Goal: Task Accomplishment & Management: Use online tool/utility

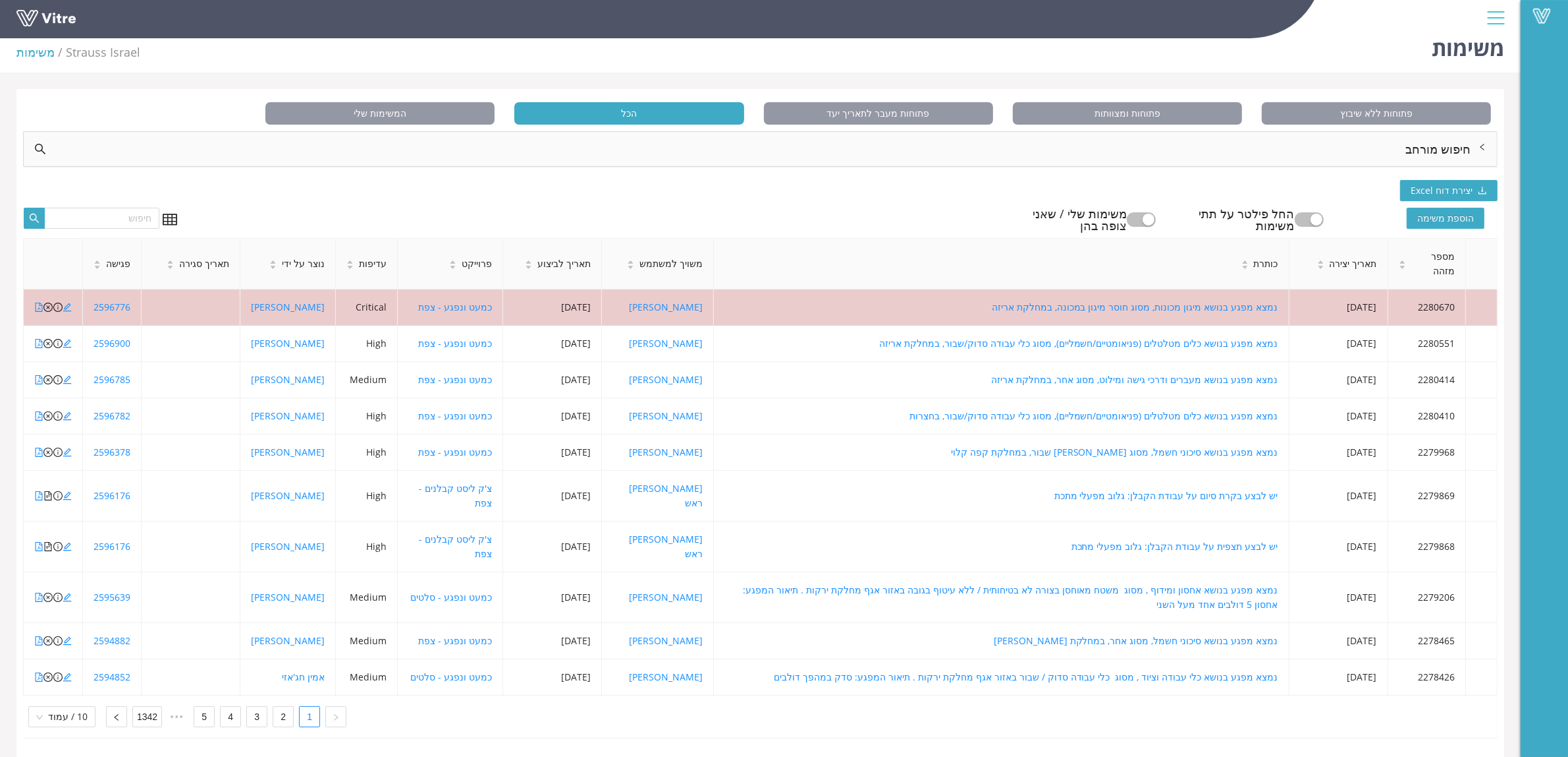
scroll to position [21, 0]
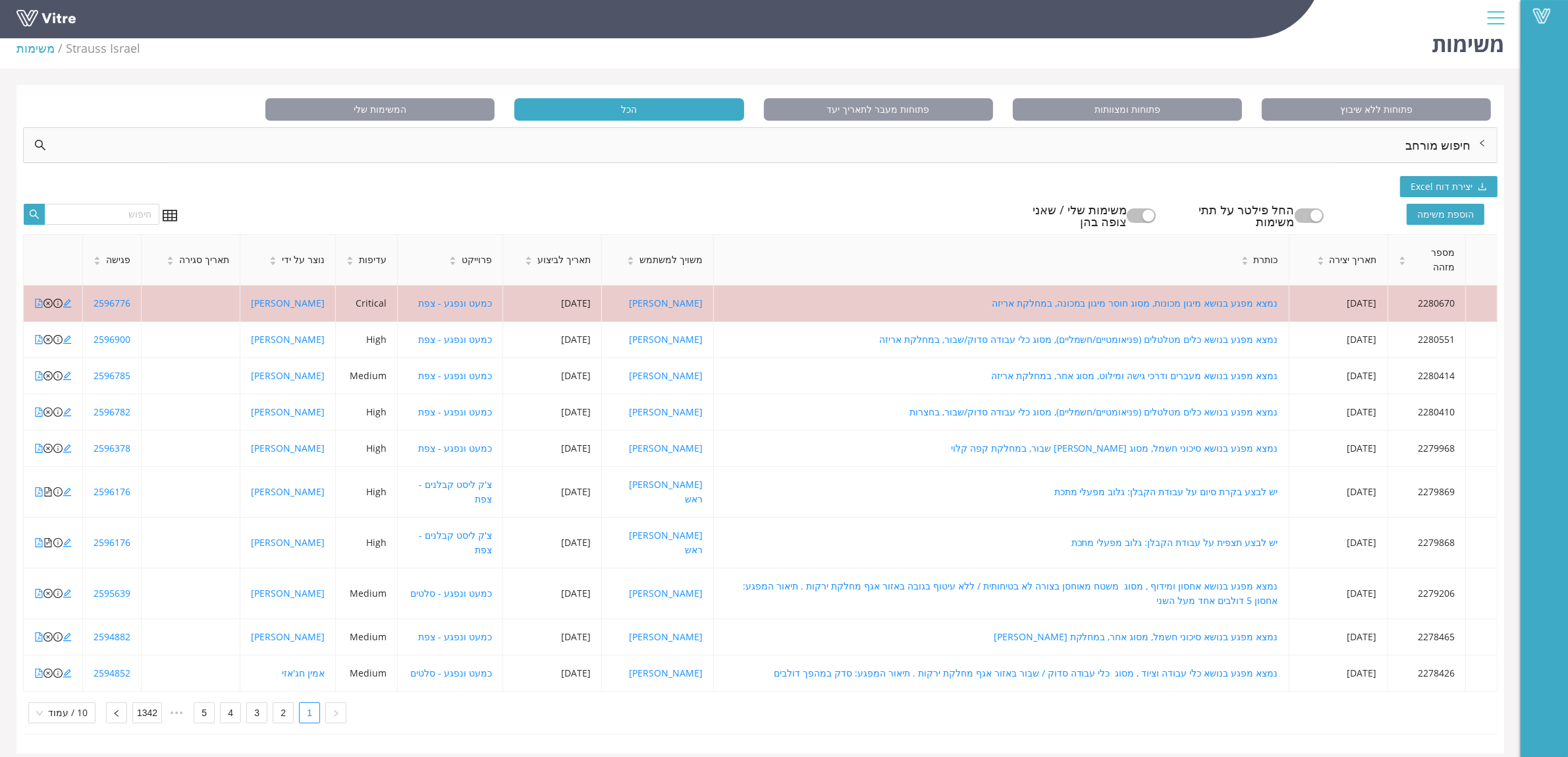
click at [893, 136] on div "חיפוש מורחב" at bounding box center [760, 145] width 1473 height 34
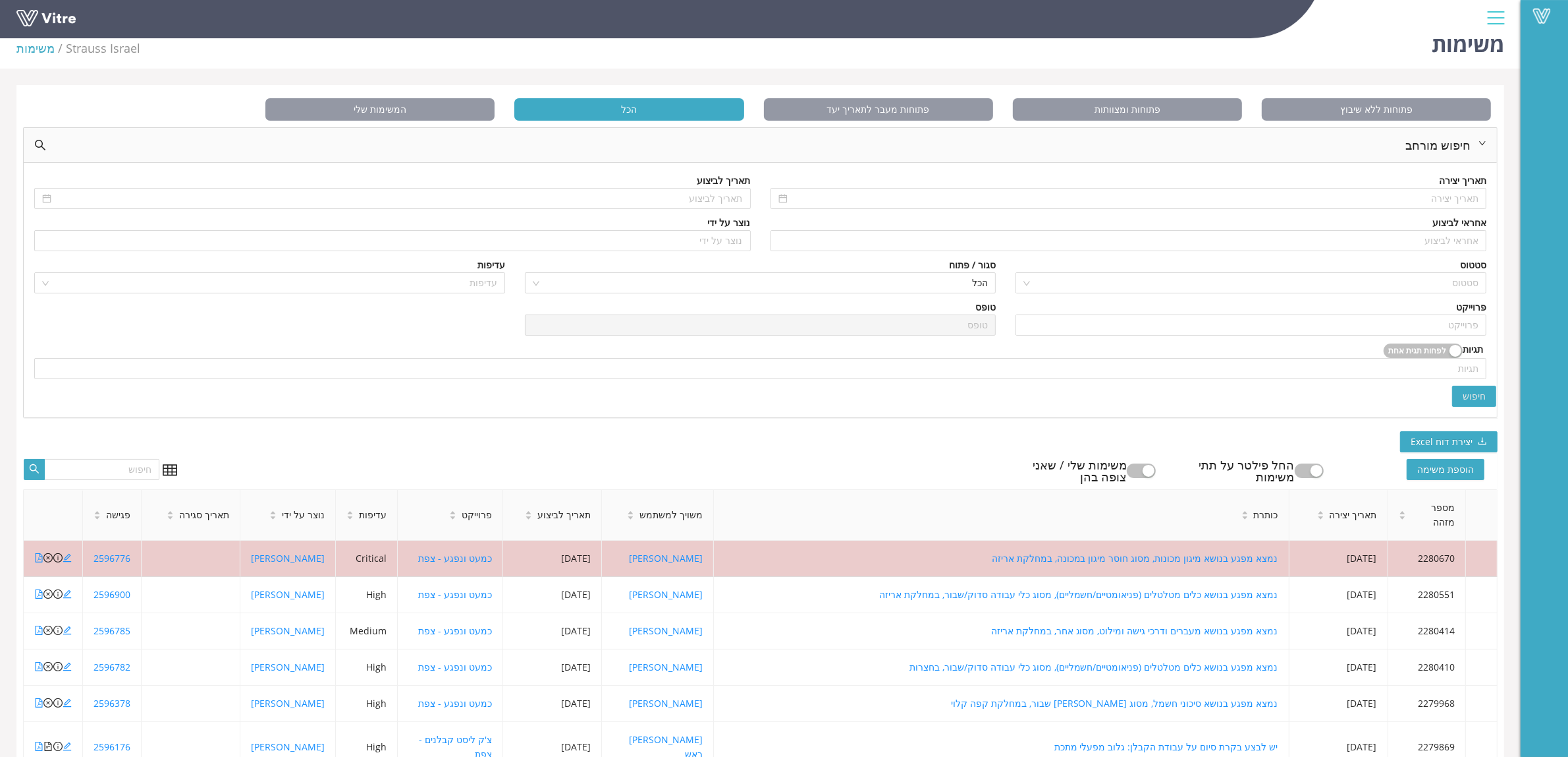
click at [980, 270] on div "סגור / פתוח" at bounding box center [973, 264] width 47 height 15
click at [978, 277] on span "הכל" at bounding box center [760, 283] width 455 height 20
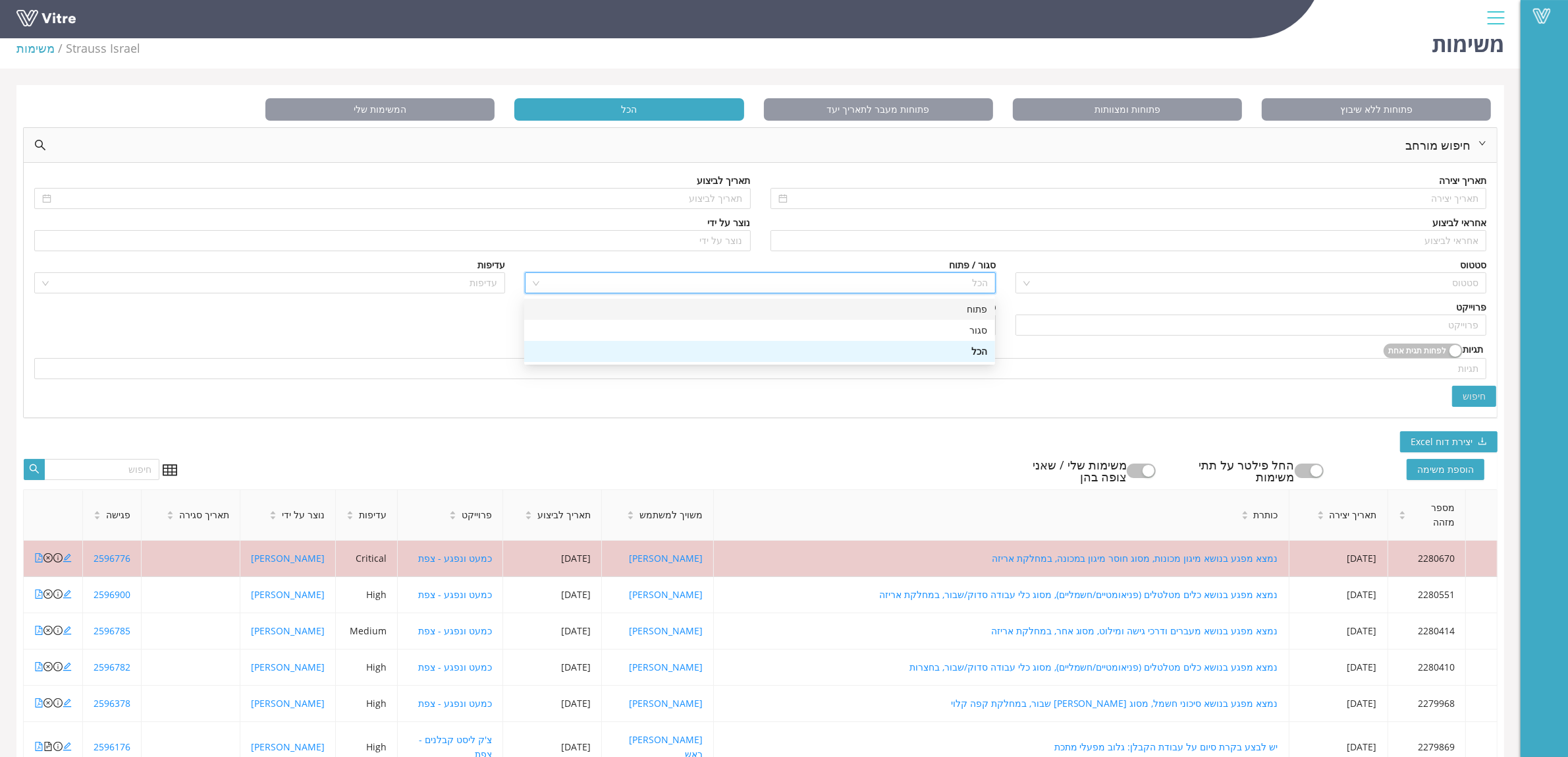
click at [988, 305] on div "פתוח" at bounding box center [760, 309] width 471 height 22
click at [1199, 338] on div "פרוייקט פרוייקט" at bounding box center [1251, 320] width 490 height 42
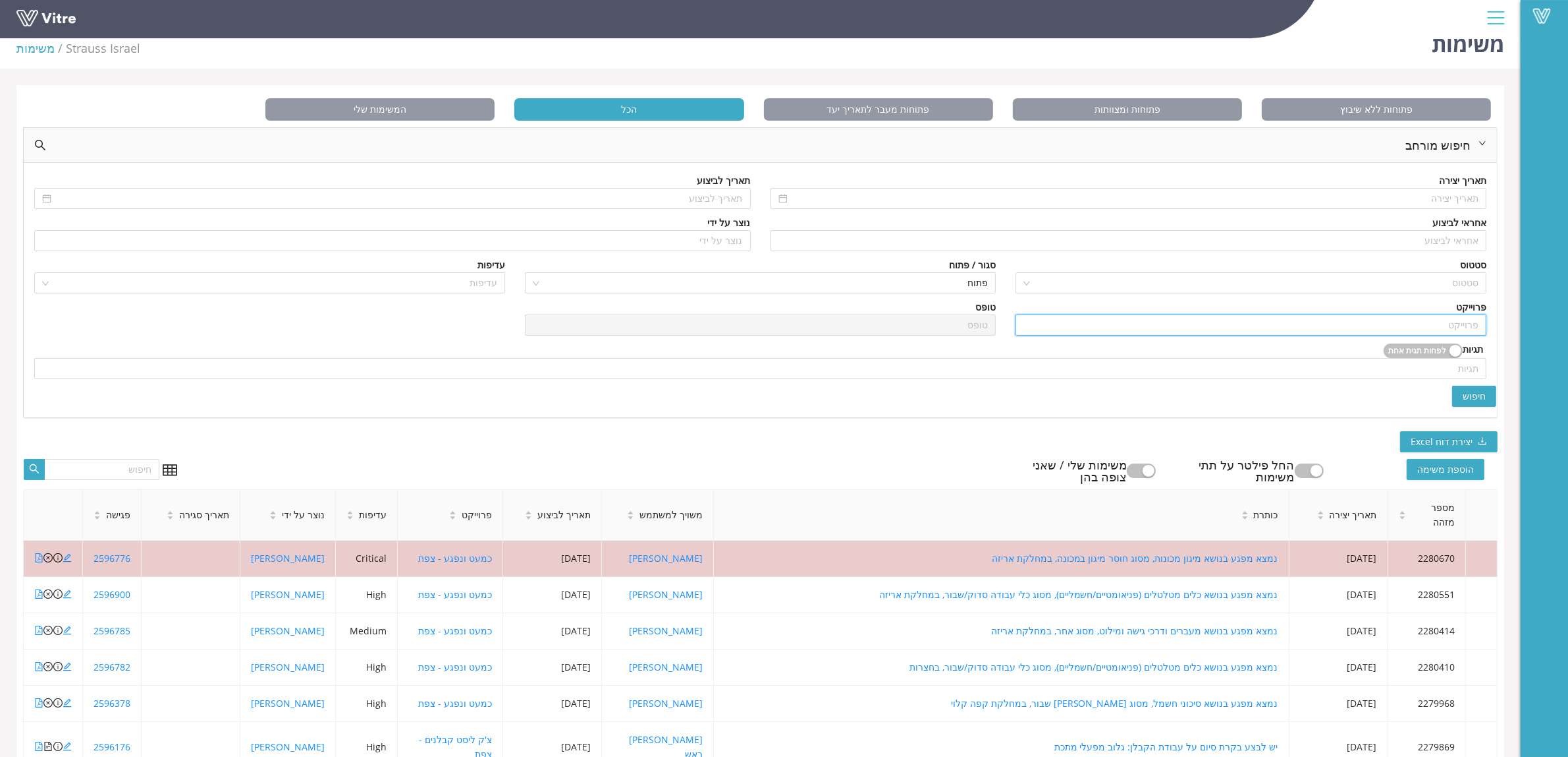
click at [1203, 333] on input "search" at bounding box center [1251, 325] width 455 height 20
click at [1214, 346] on div "כמעט ונפגע - צפת" at bounding box center [1250, 351] width 455 height 15
type input "כמעט ונפגע - צפת"
click at [1477, 401] on span "חיפוש" at bounding box center [1475, 396] width 23 height 15
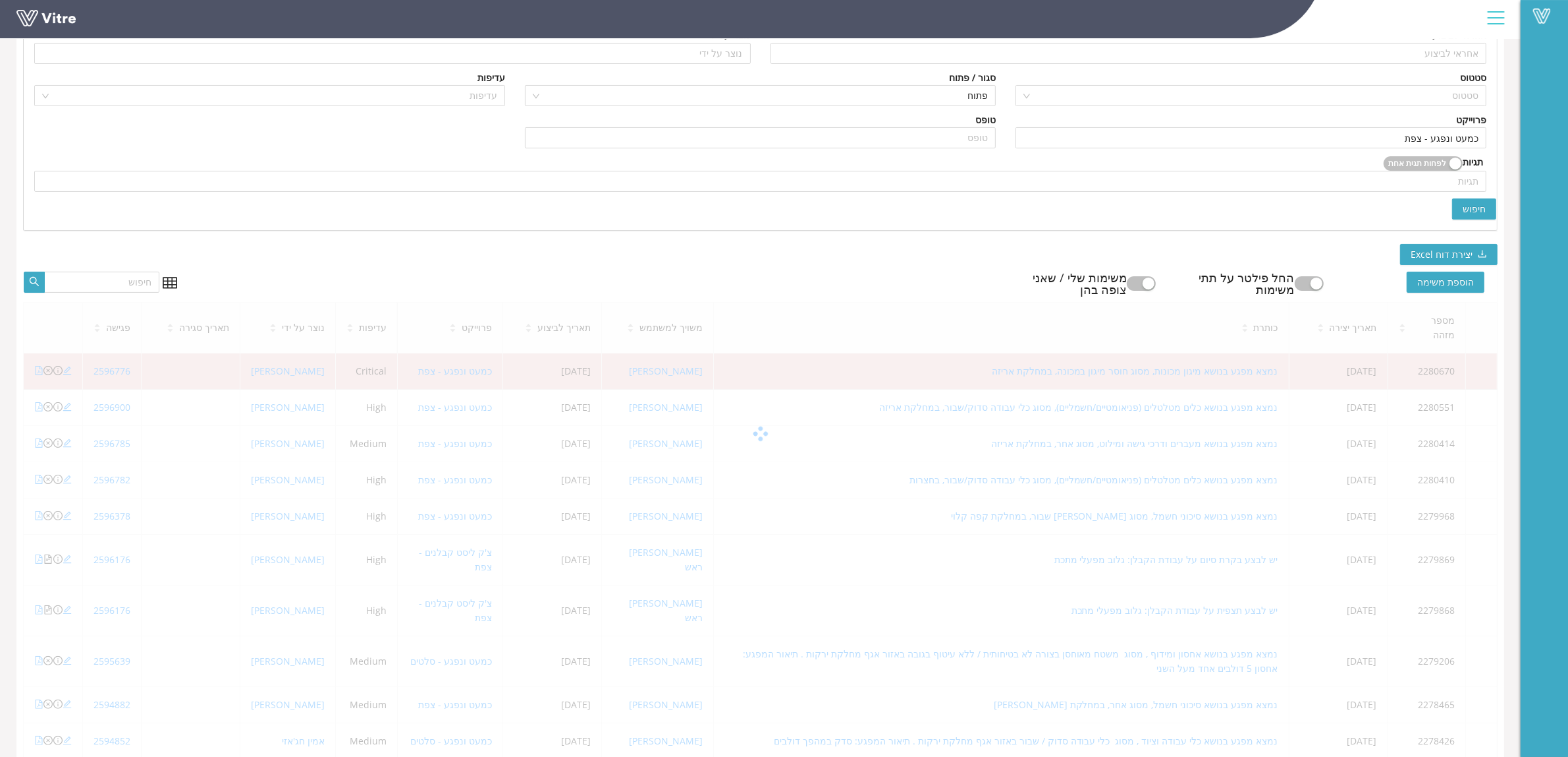
scroll to position [228, 0]
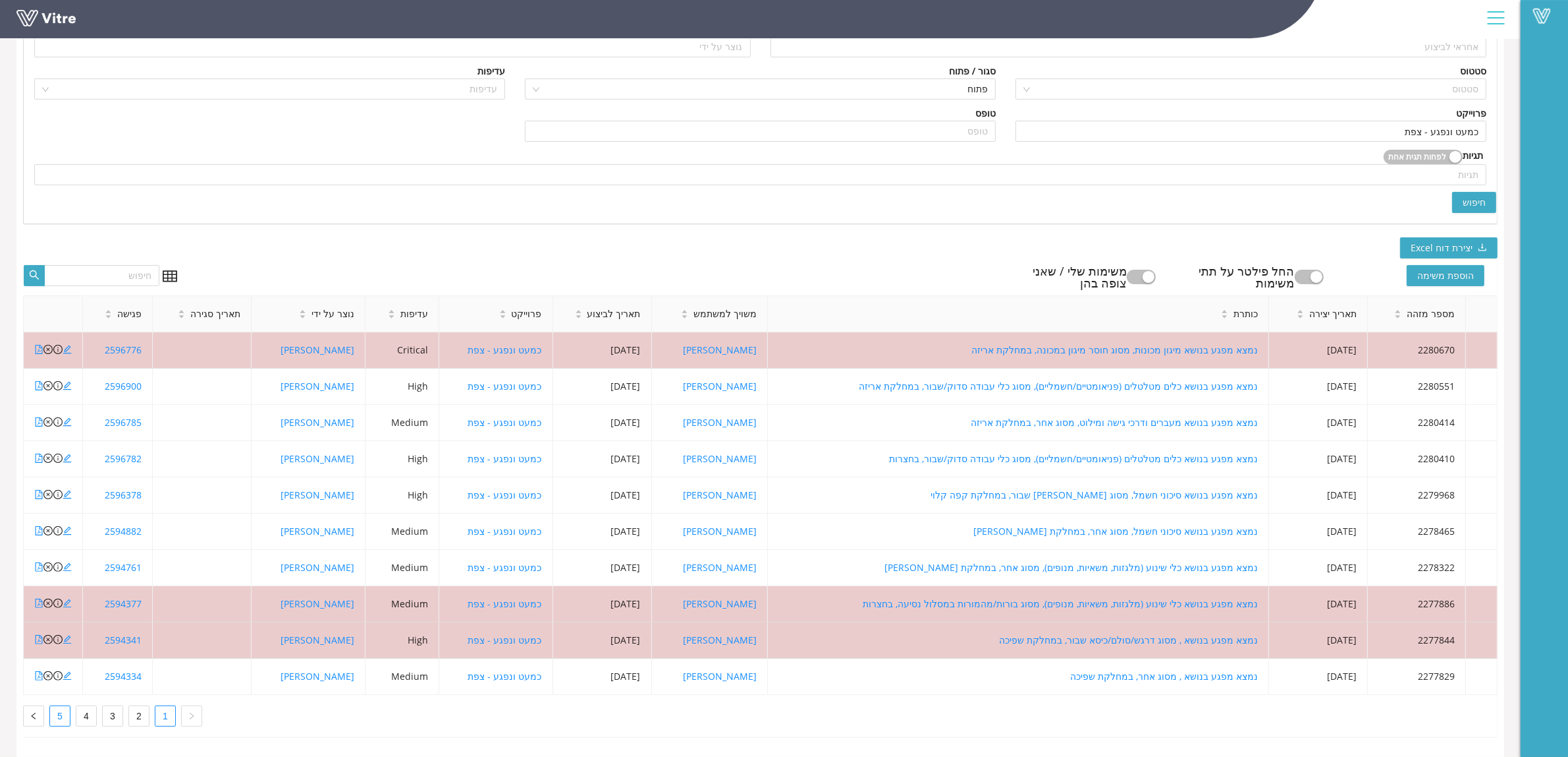
click at [66, 706] on link "5" at bounding box center [60, 716] width 20 height 20
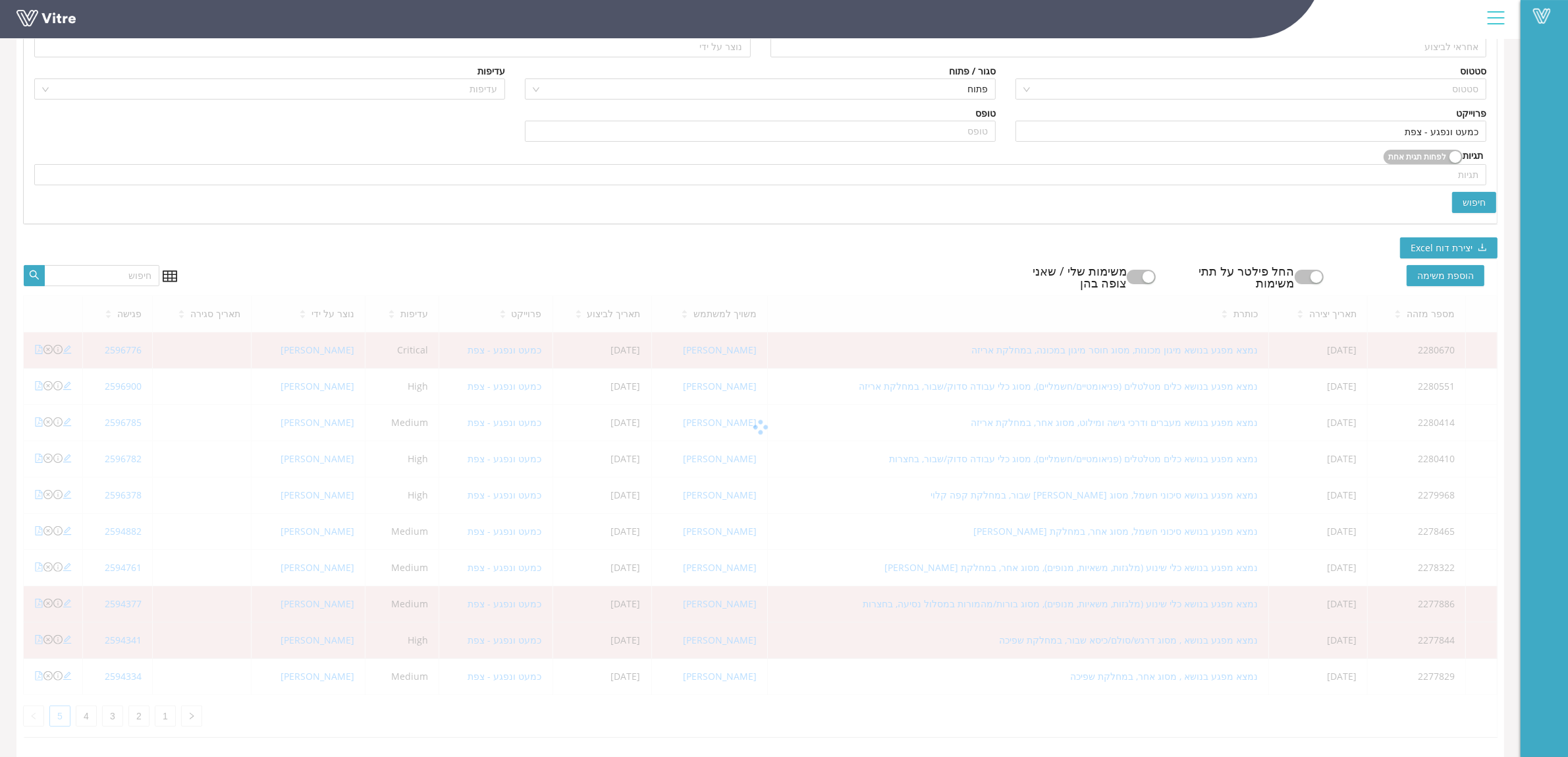
scroll to position [33, 0]
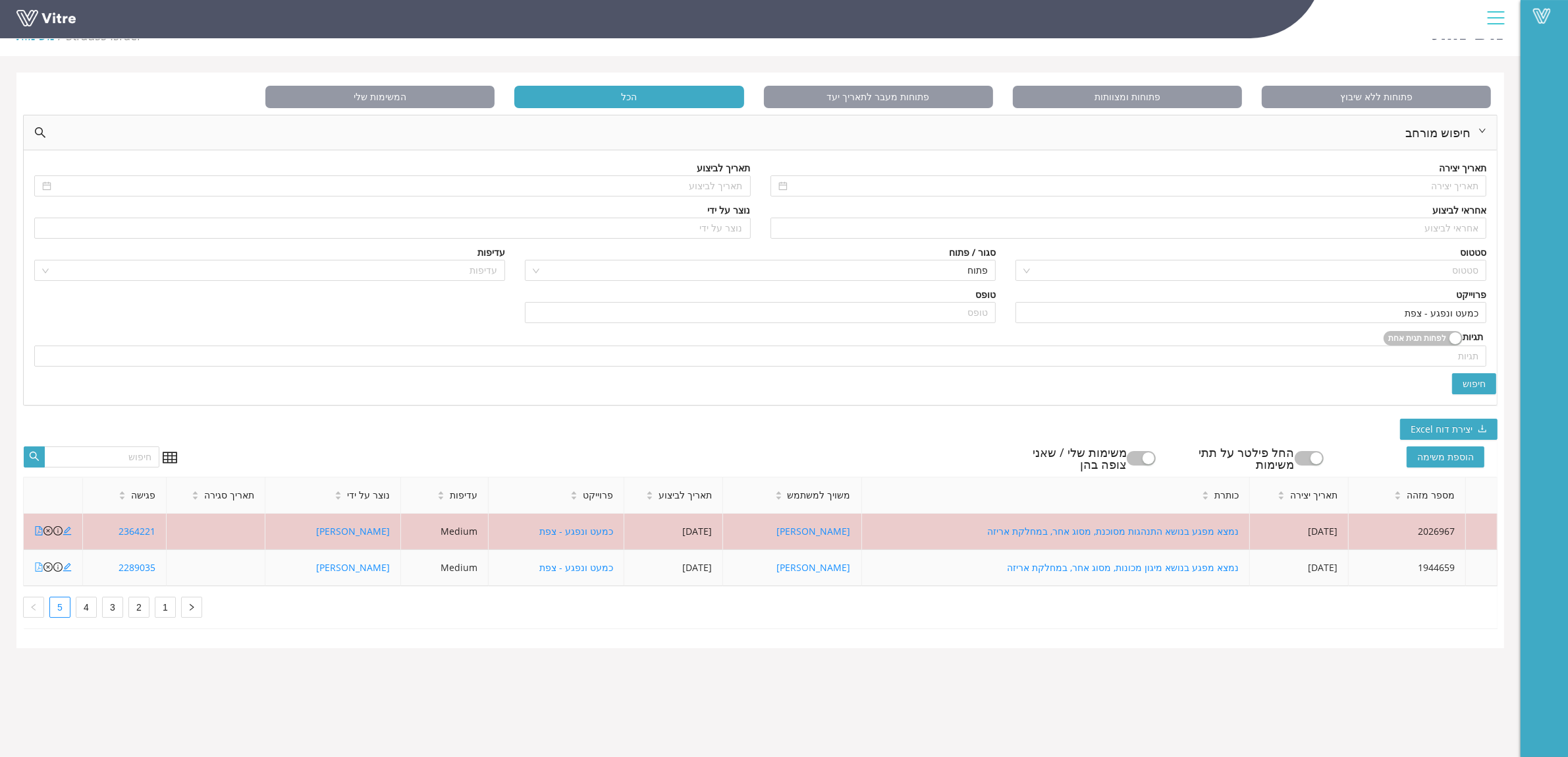
click at [37, 565] on icon "file-pdf" at bounding box center [38, 566] width 9 height 9
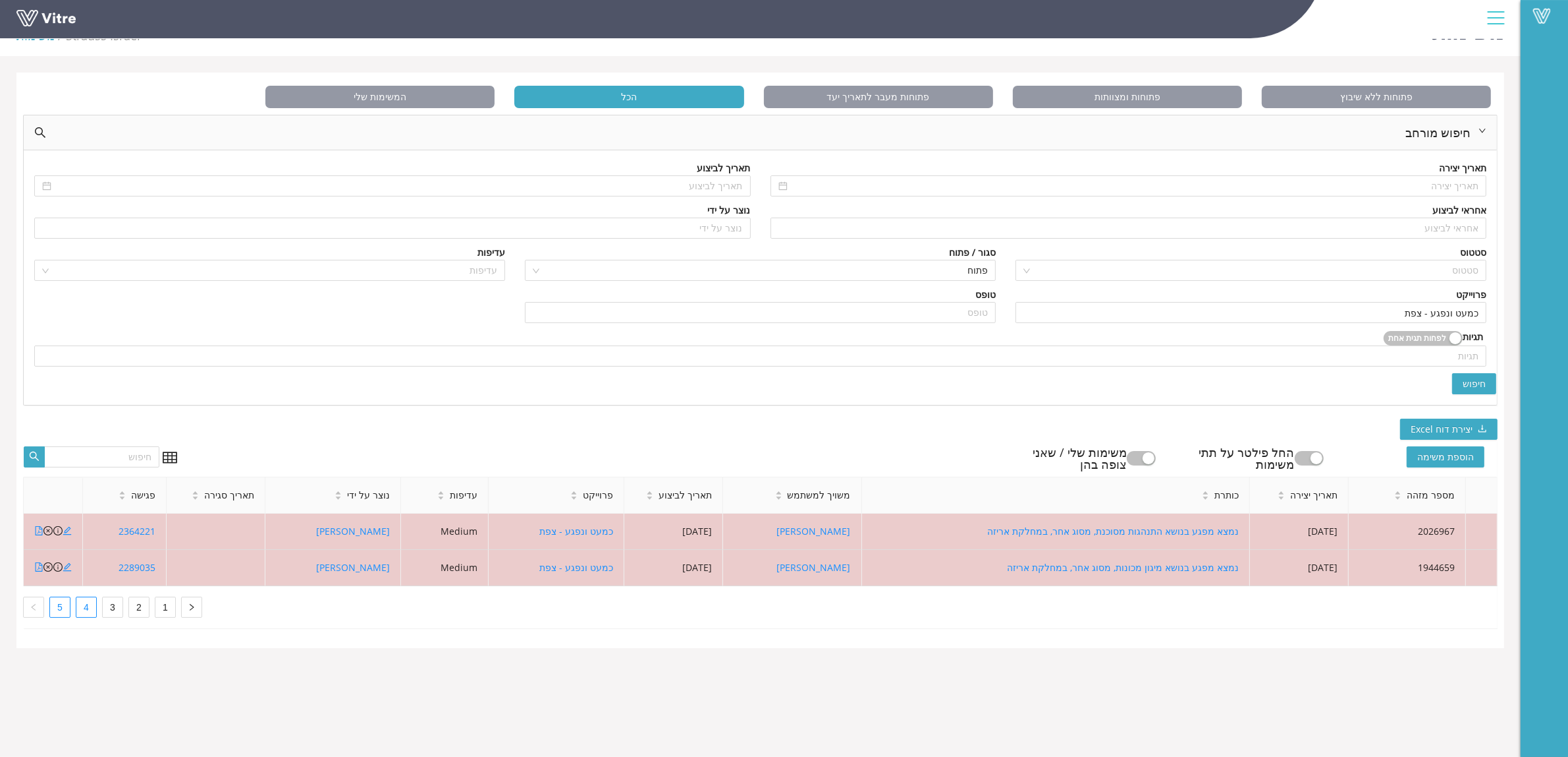
click at [89, 610] on link "4" at bounding box center [86, 607] width 20 height 20
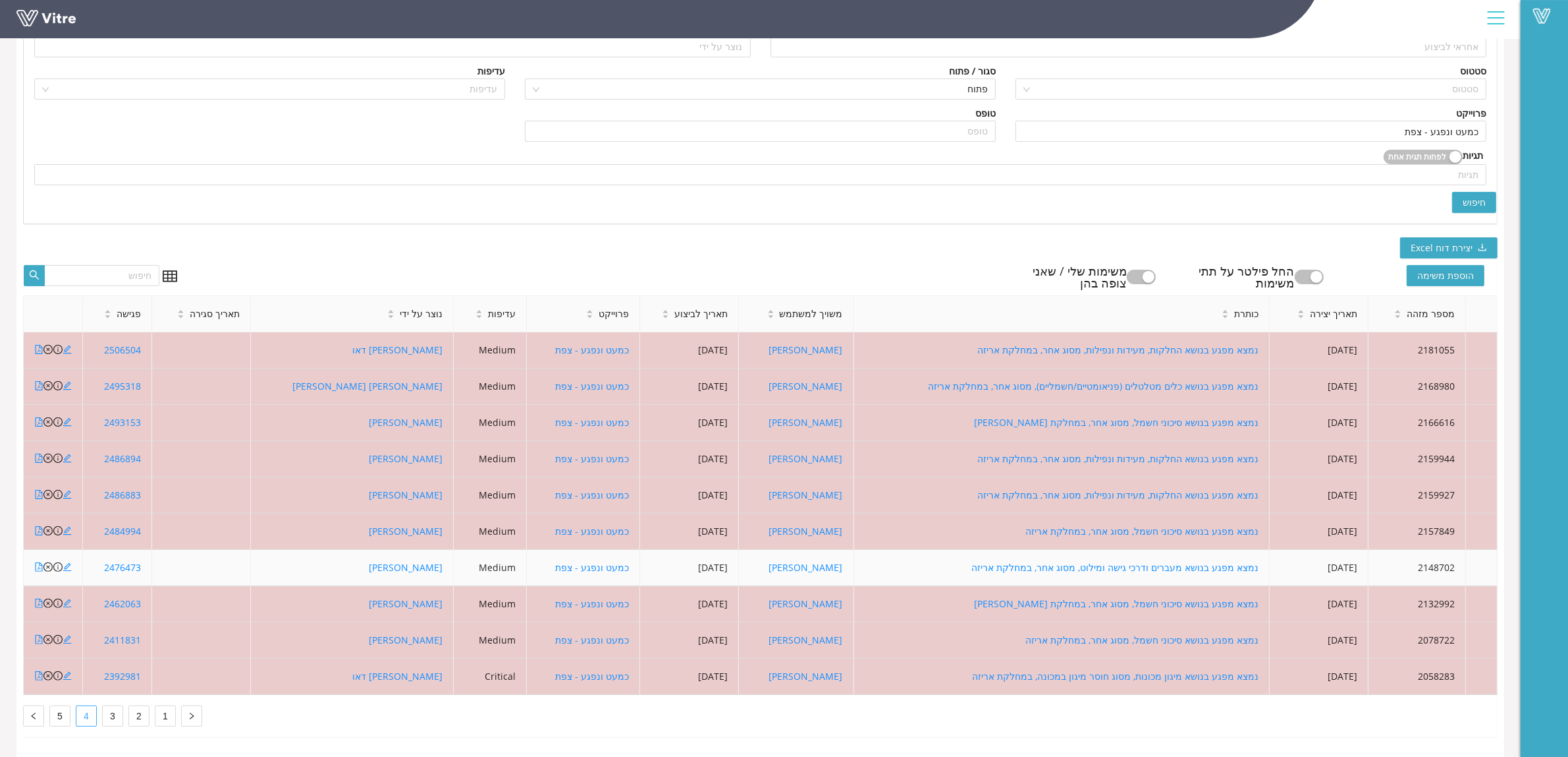
scroll to position [228, 0]
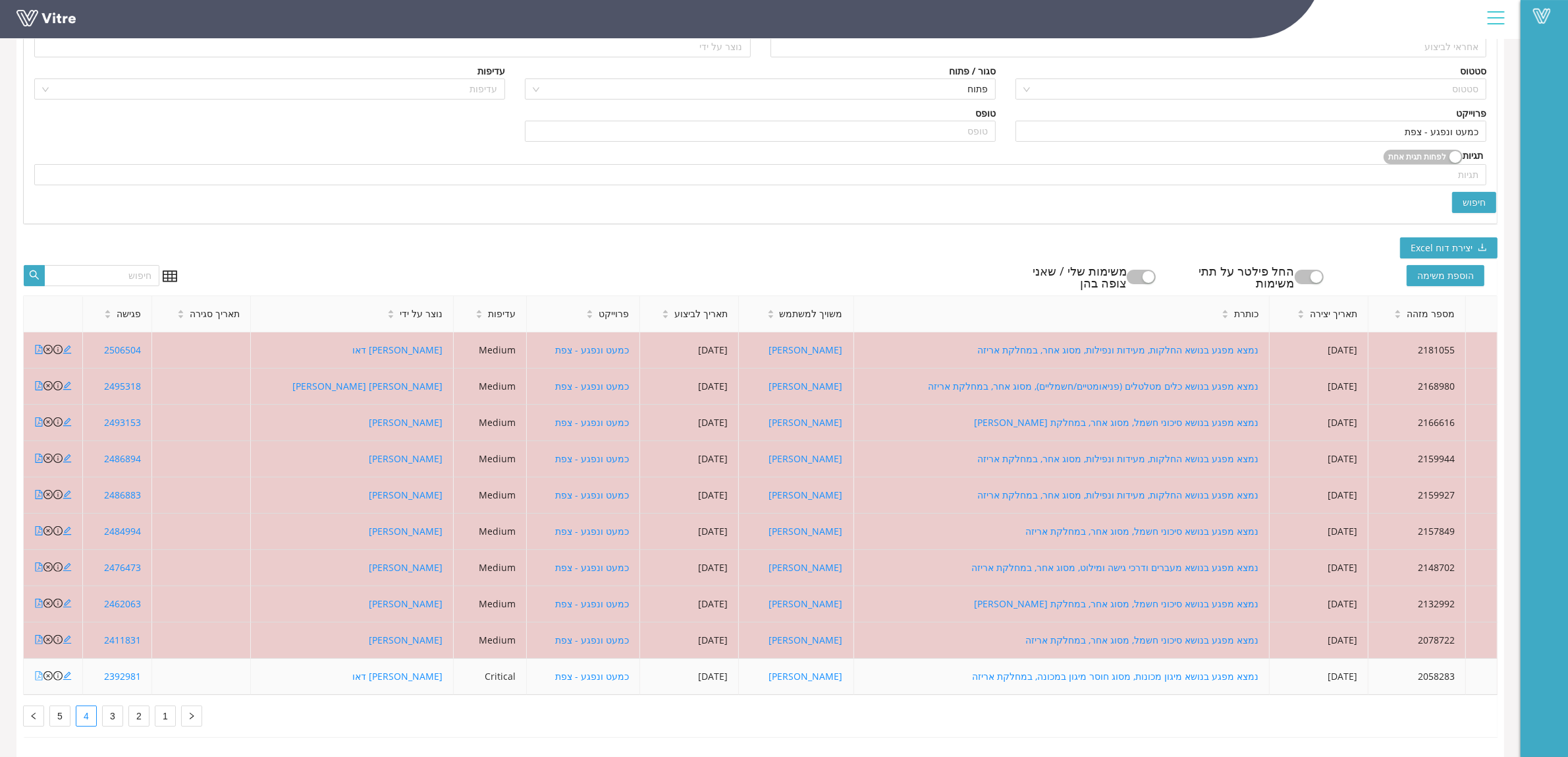
click at [37, 671] on icon "file-pdf" at bounding box center [38, 675] width 9 height 9
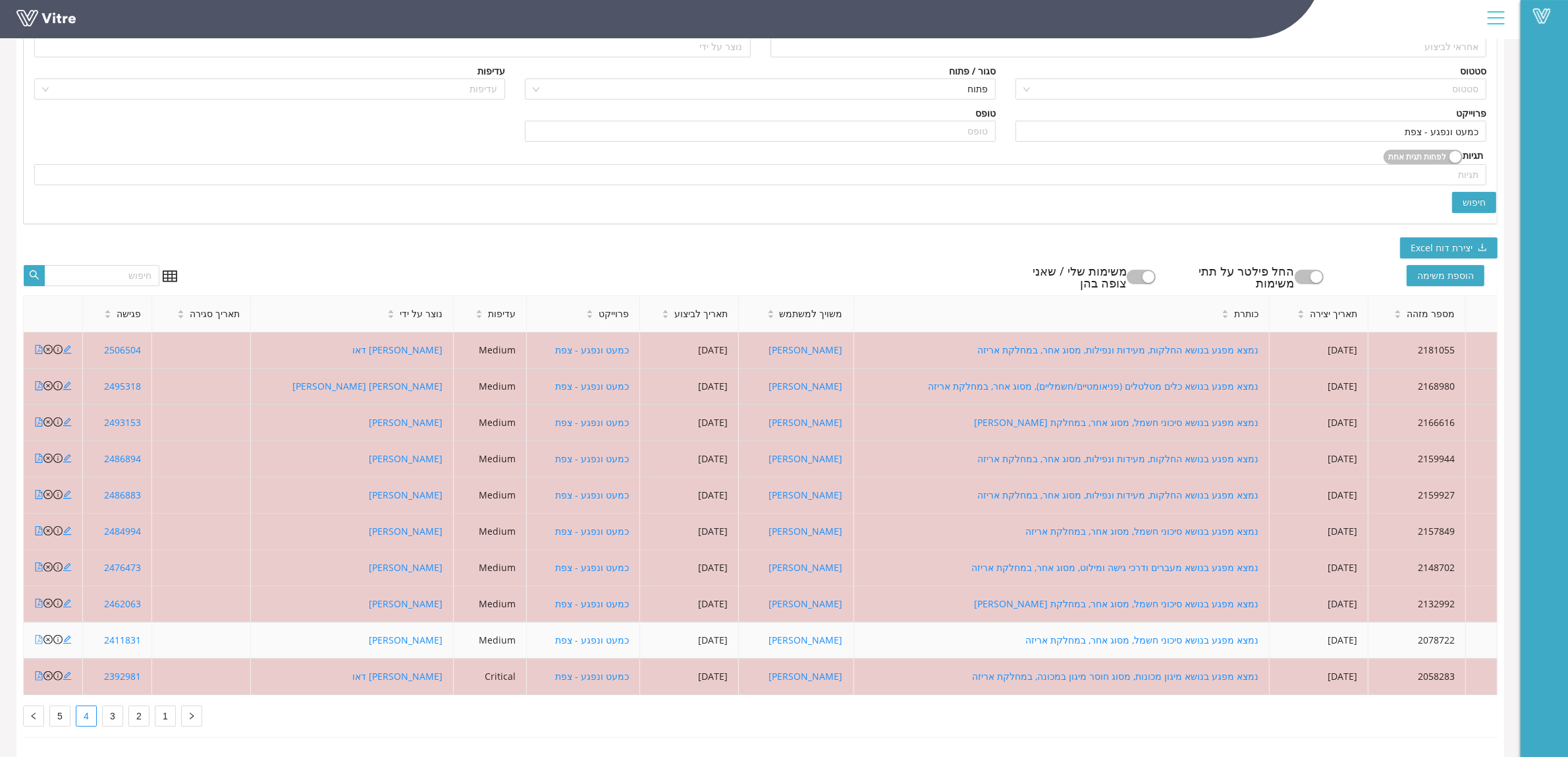
click at [40, 635] on icon "file-pdf" at bounding box center [38, 639] width 9 height 9
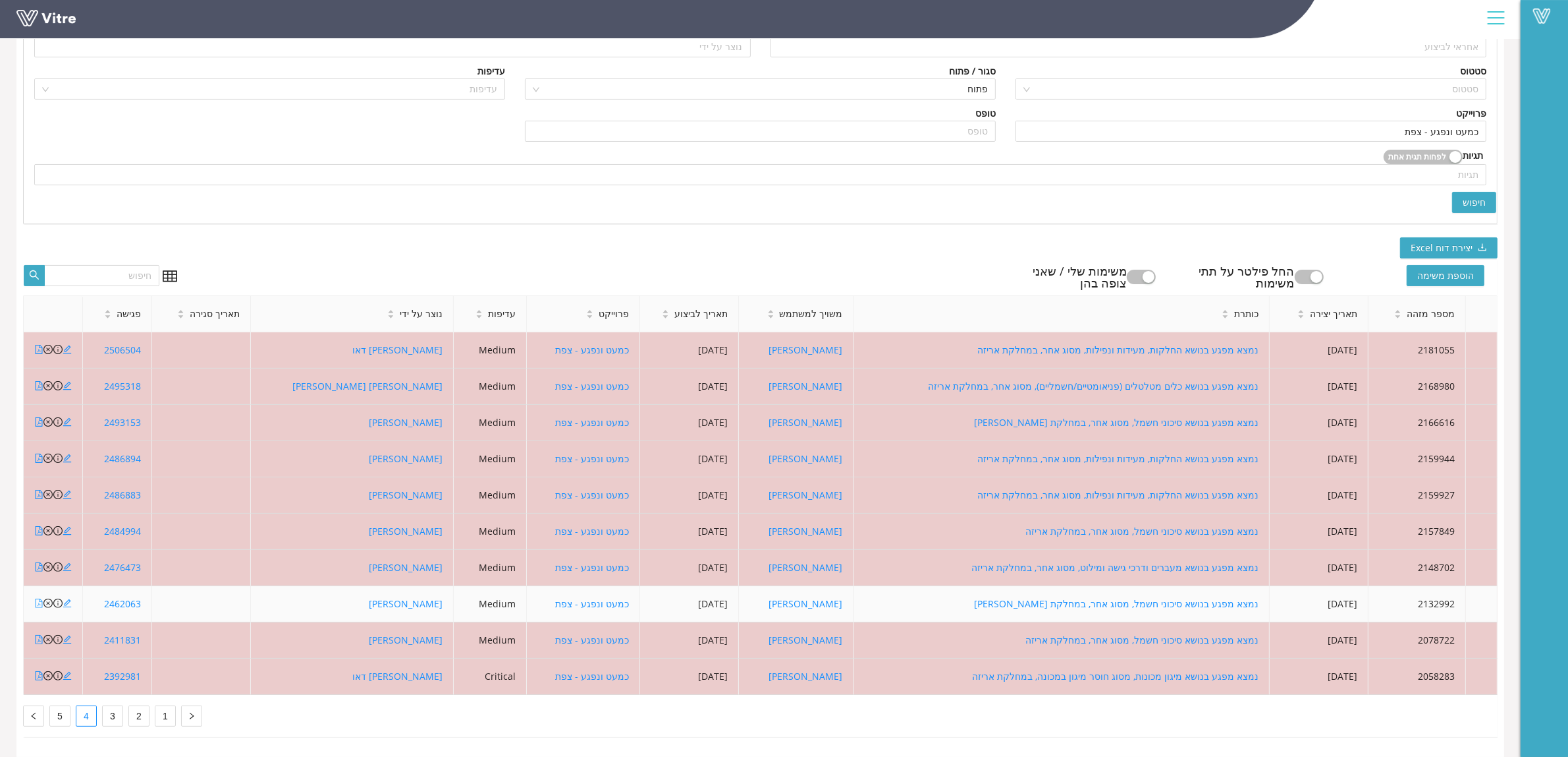
click at [41, 598] on icon "file-pdf" at bounding box center [38, 602] width 9 height 9
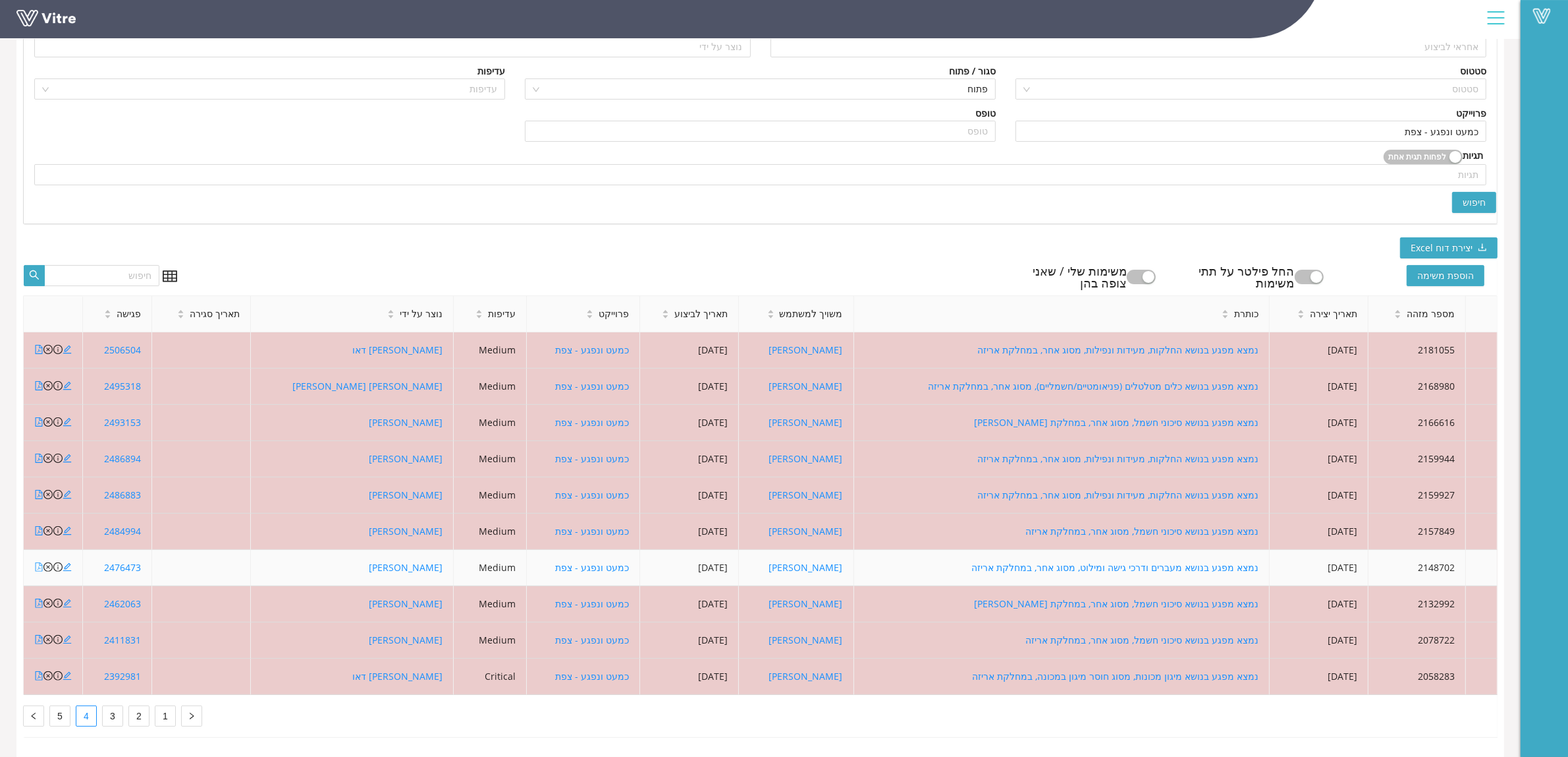
click at [38, 562] on icon "file-pdf" at bounding box center [38, 566] width 9 height 9
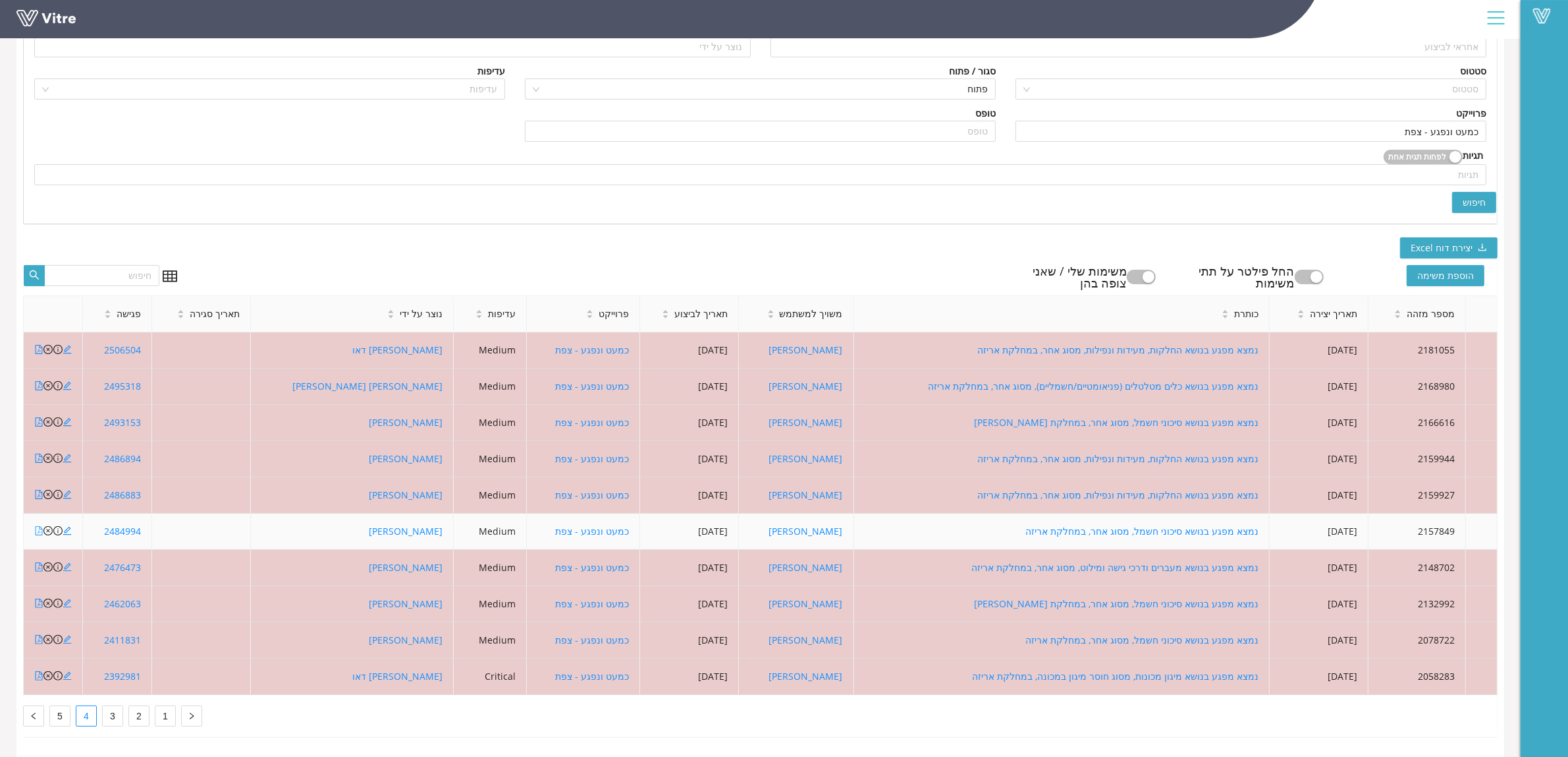
click at [40, 526] on icon "file-pdf" at bounding box center [38, 530] width 7 height 9
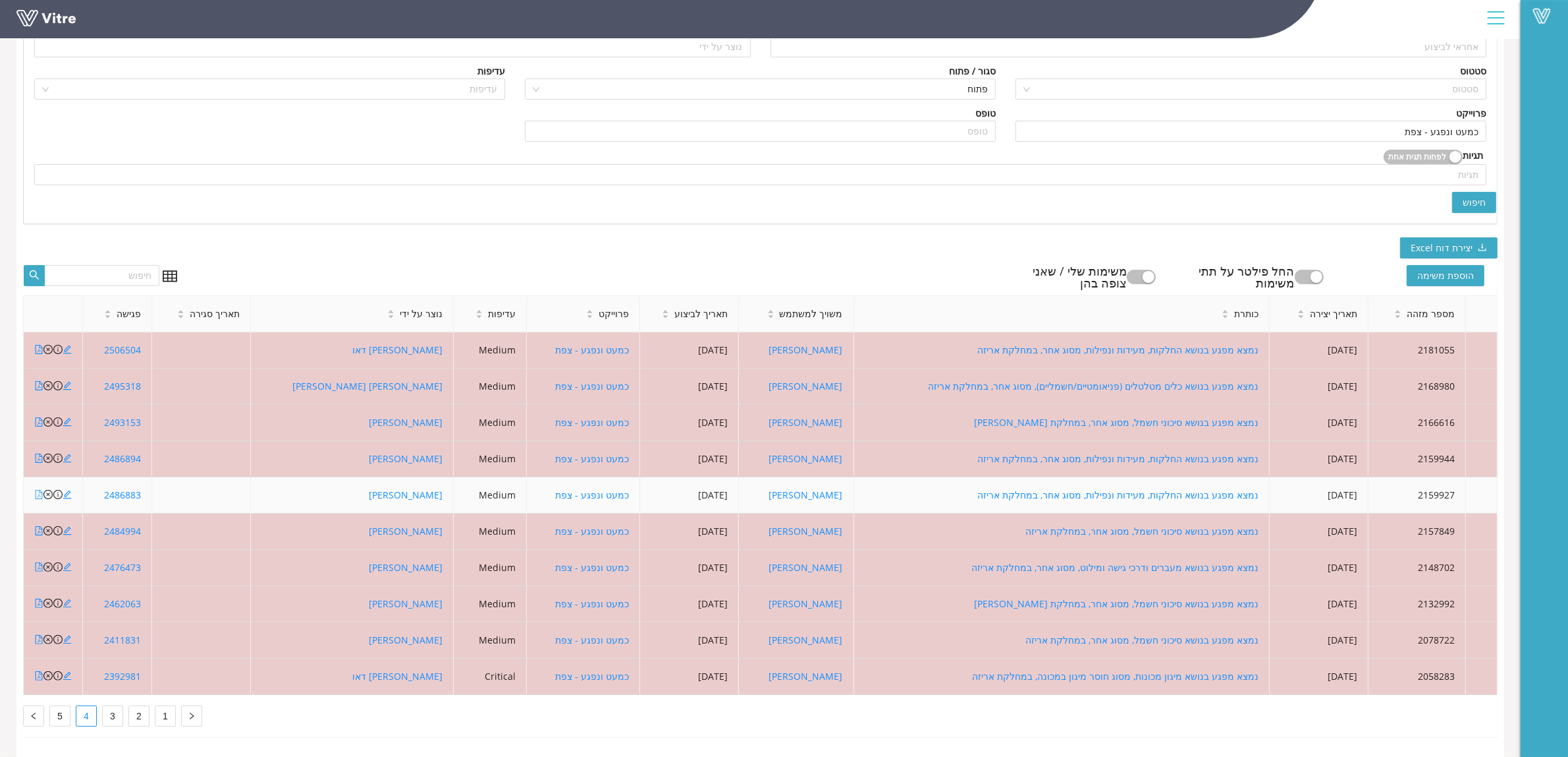
click at [37, 490] on icon "file-pdf" at bounding box center [38, 494] width 9 height 9
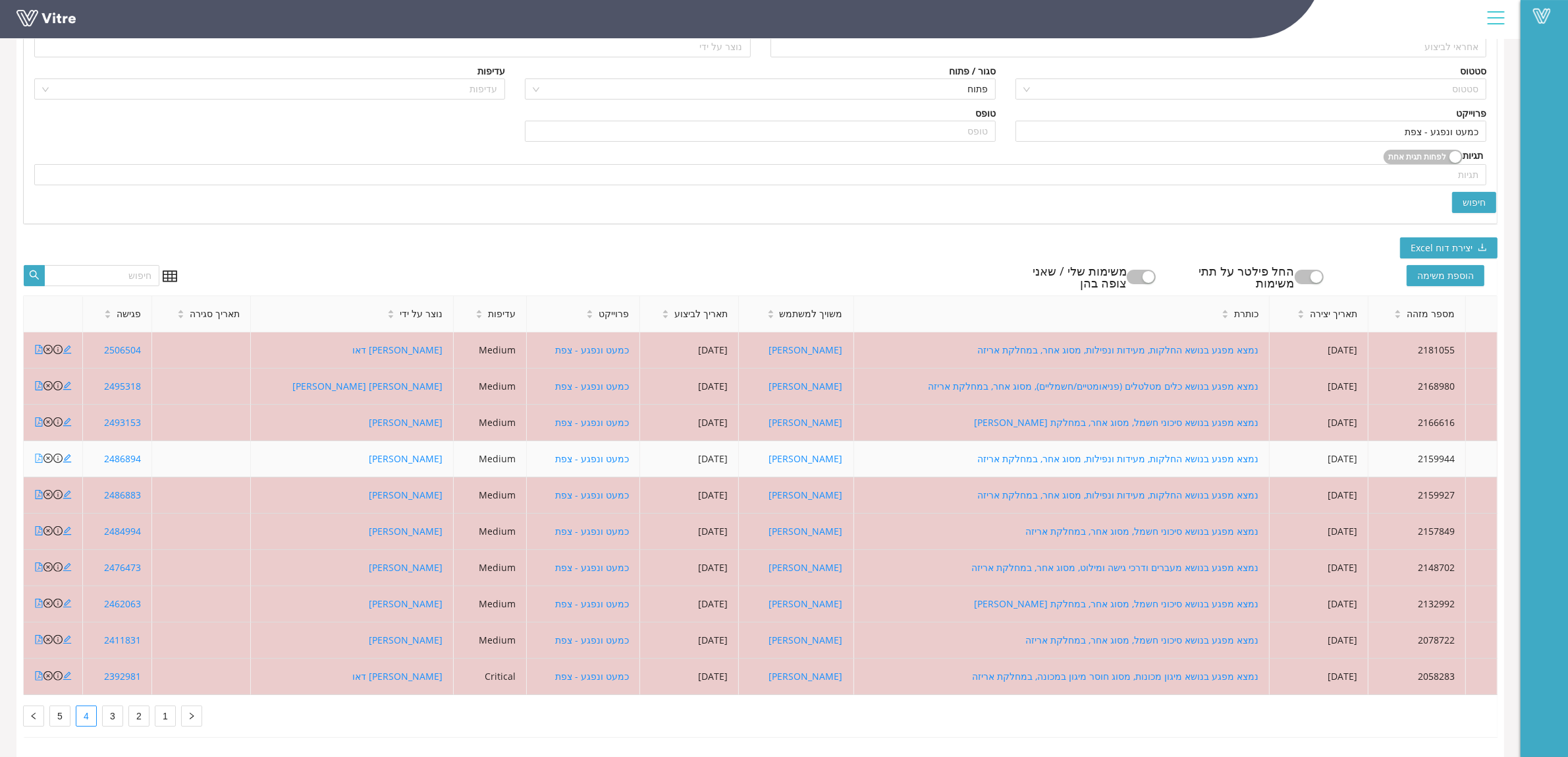
click at [37, 452] on link at bounding box center [38, 458] width 9 height 13
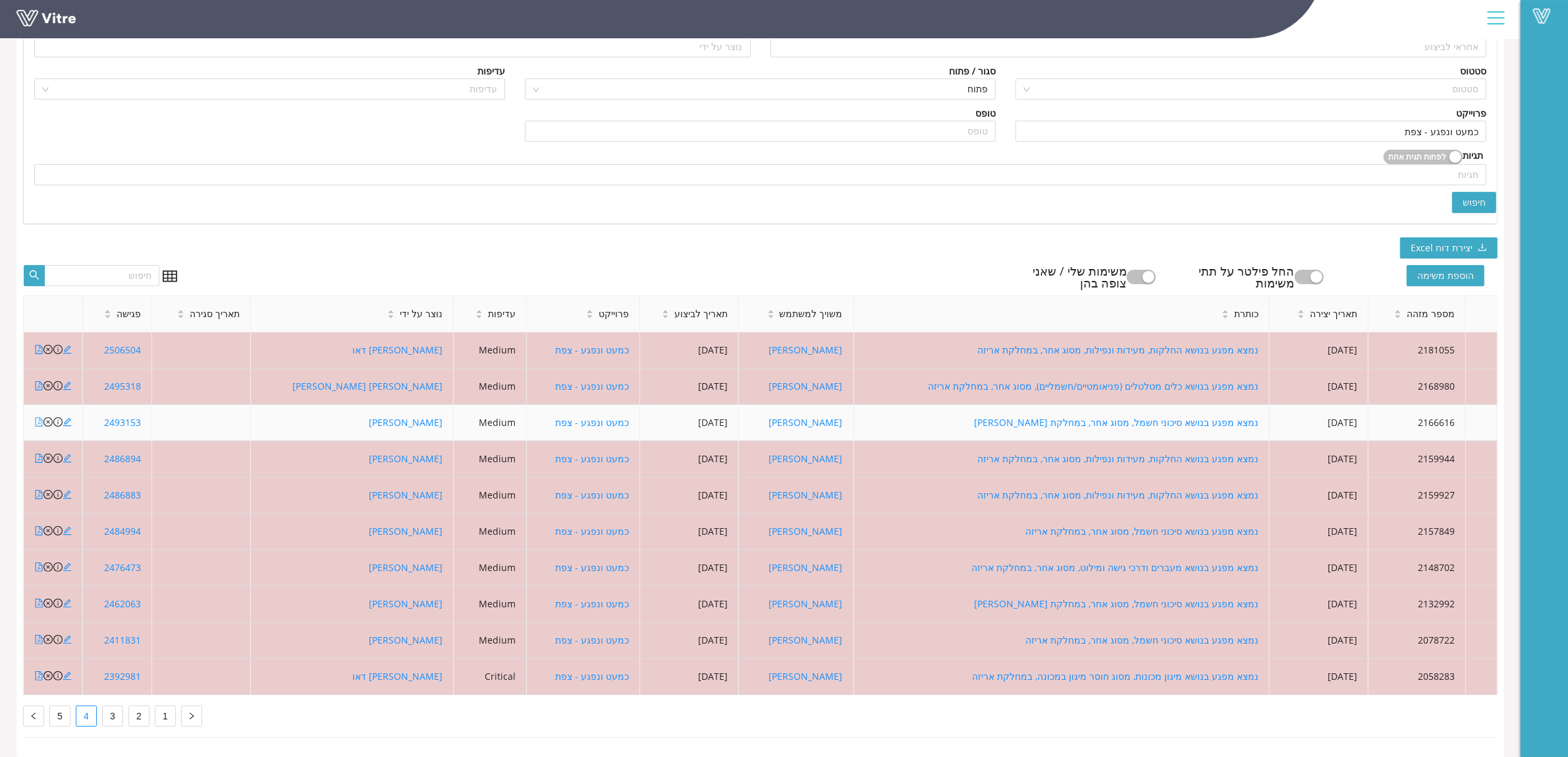
click at [38, 417] on icon "file-pdf" at bounding box center [38, 421] width 9 height 9
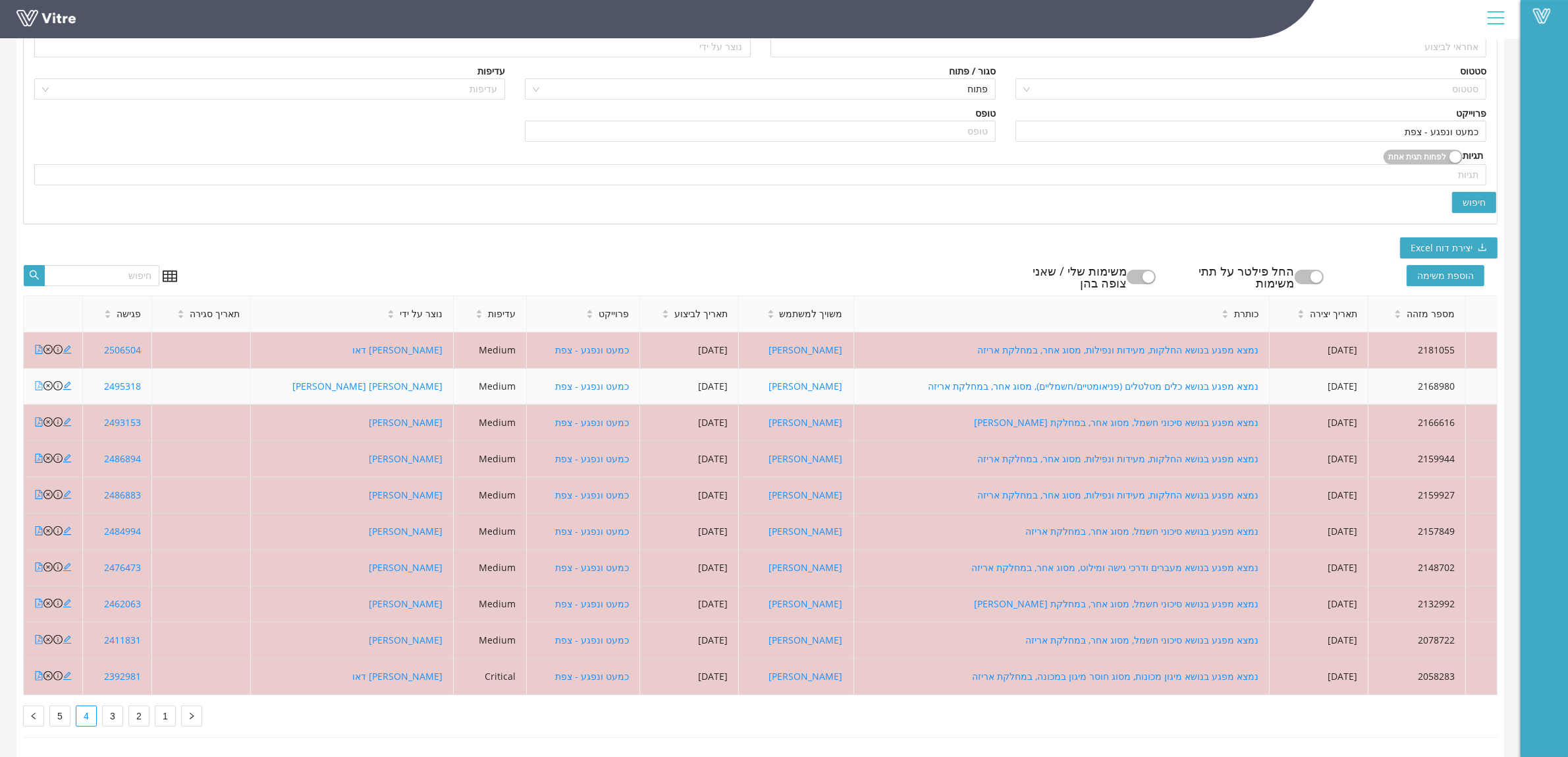
click at [41, 381] on icon "file-pdf" at bounding box center [38, 385] width 7 height 9
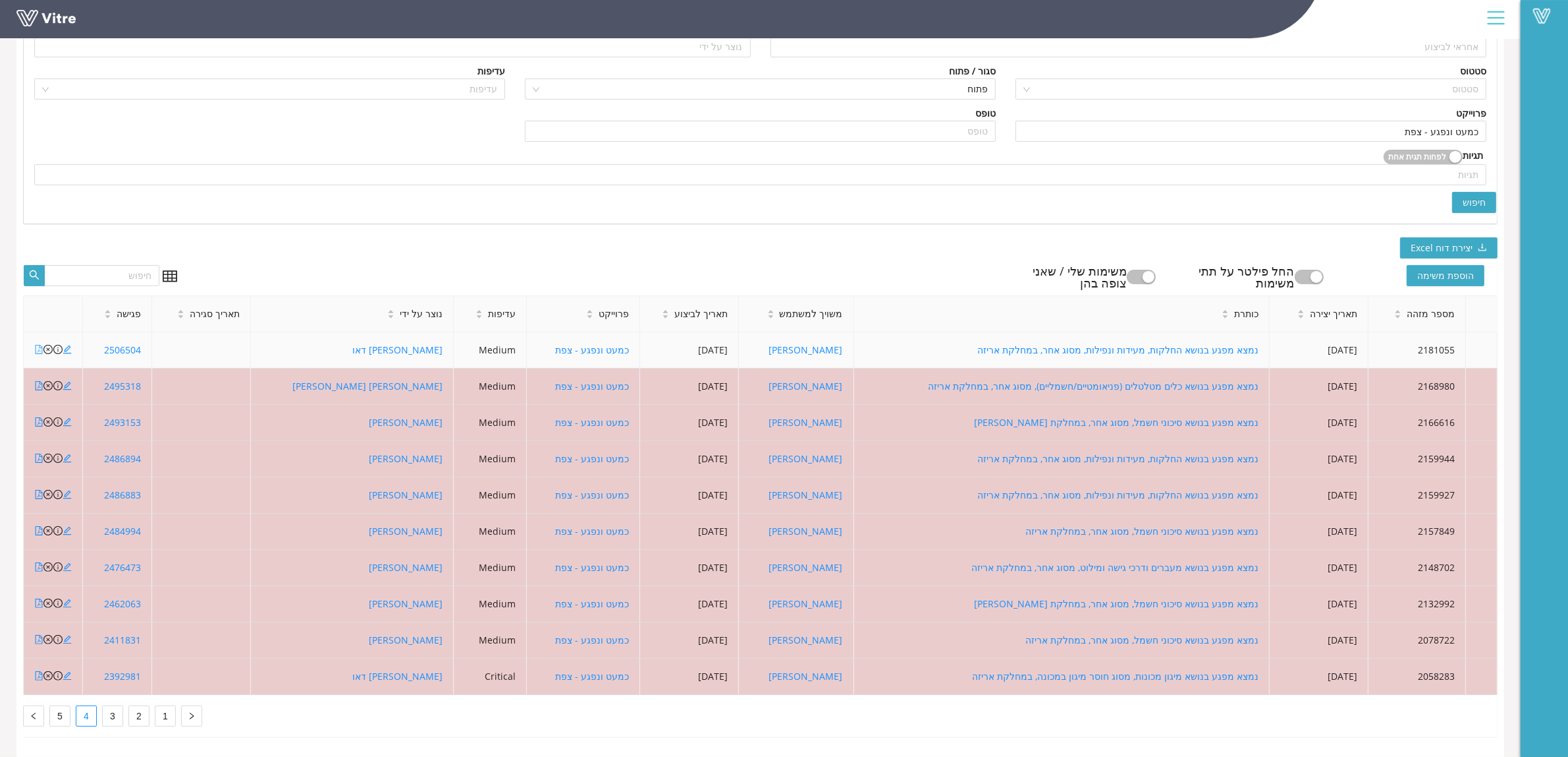
click at [38, 345] on icon "file-pdf" at bounding box center [38, 349] width 9 height 9
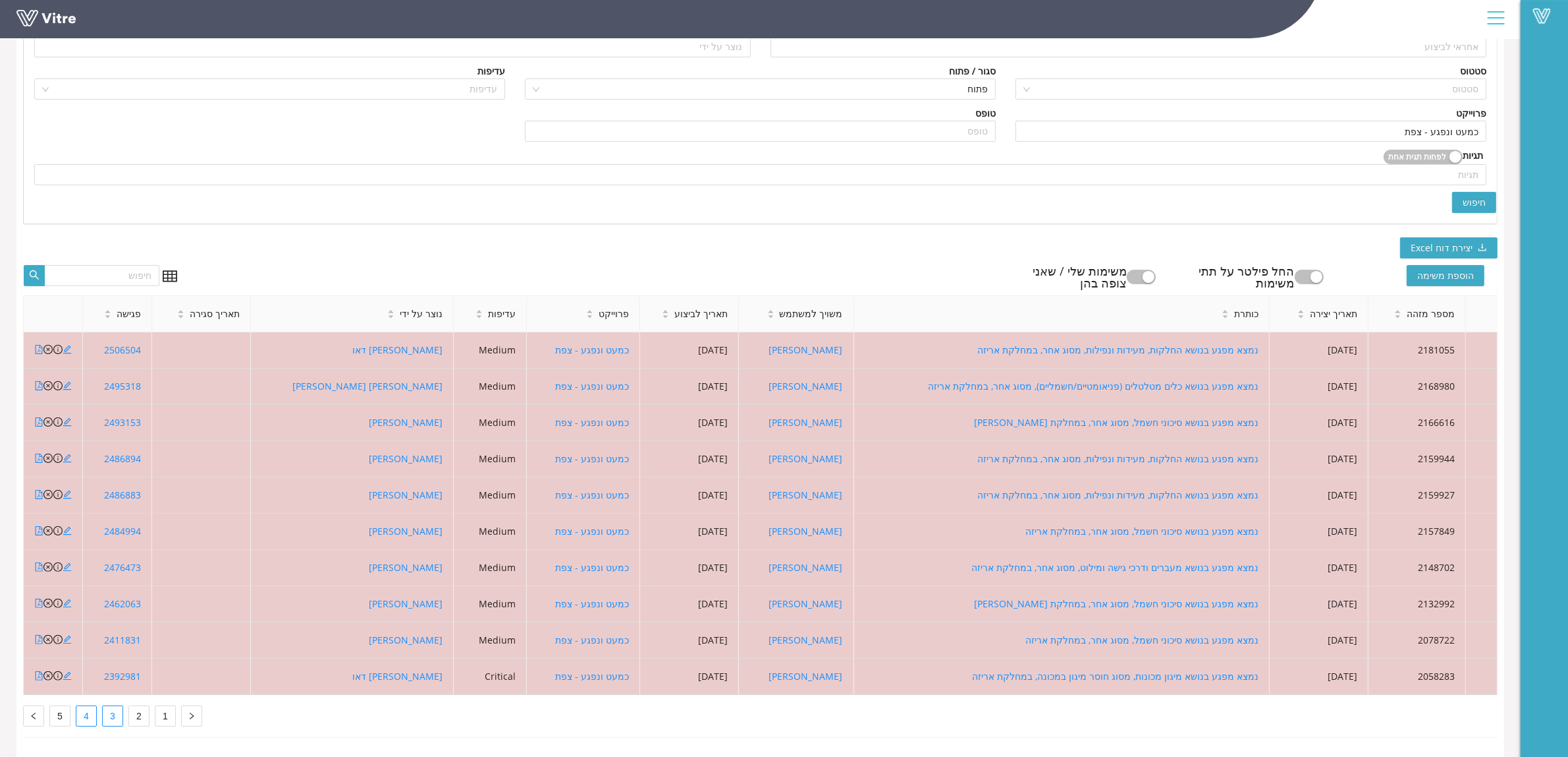
click at [117, 710] on link "3" at bounding box center [113, 716] width 20 height 20
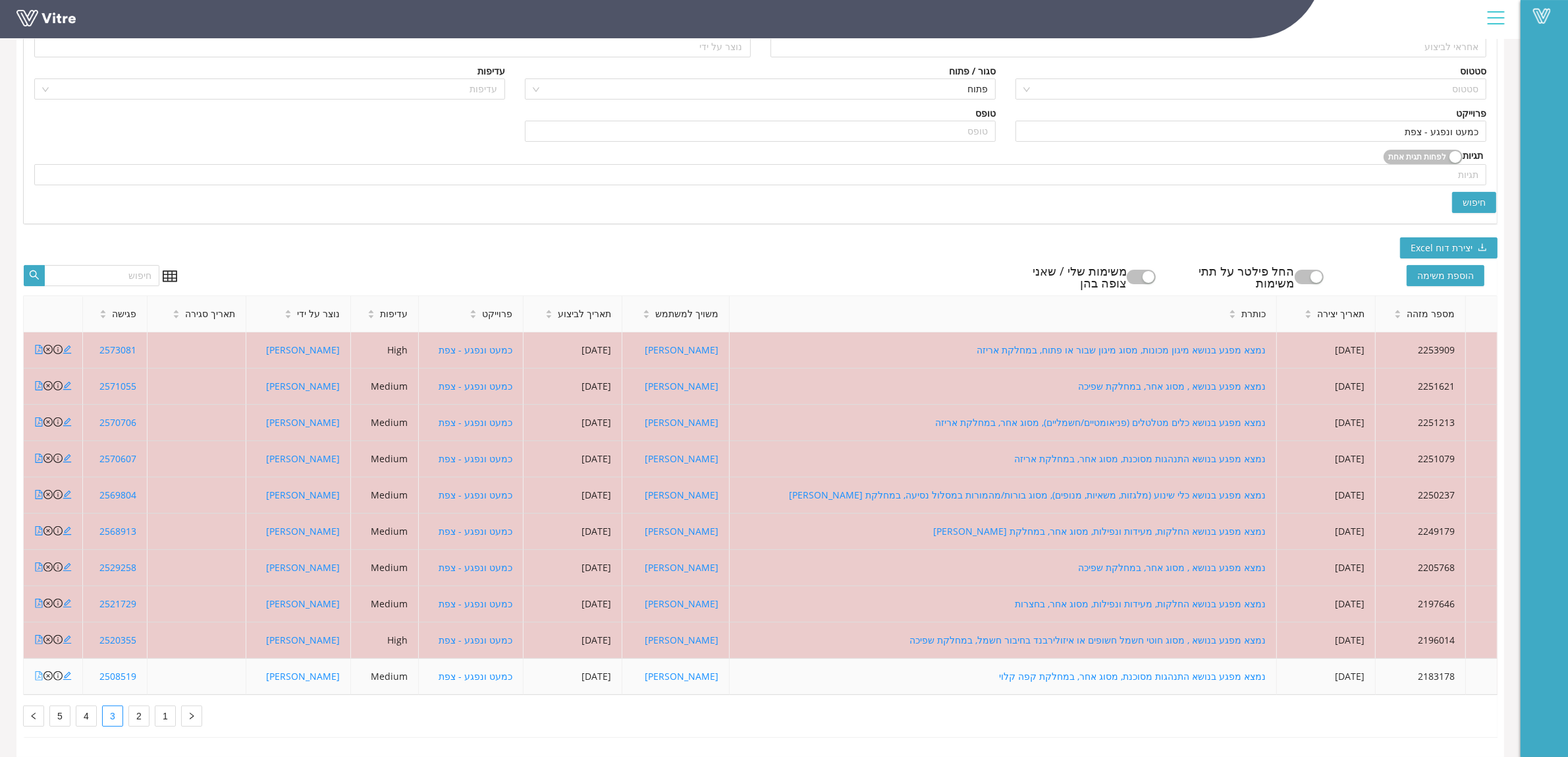
click at [41, 671] on icon "file-pdf" at bounding box center [38, 675] width 9 height 9
click at [49, 671] on icon "close-circle" at bounding box center [47, 675] width 9 height 9
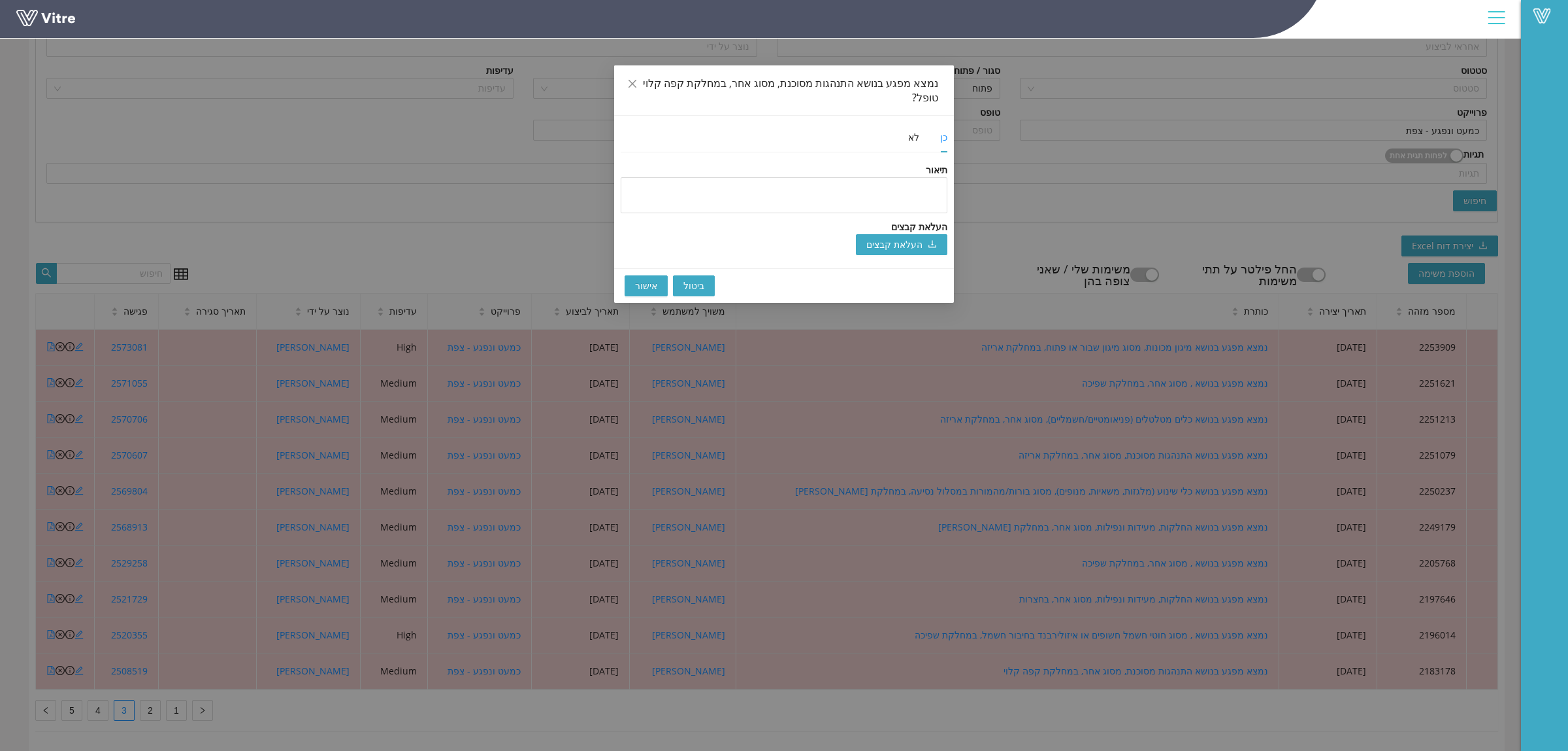
click at [645, 279] on span "אישור" at bounding box center [646, 286] width 22 height 15
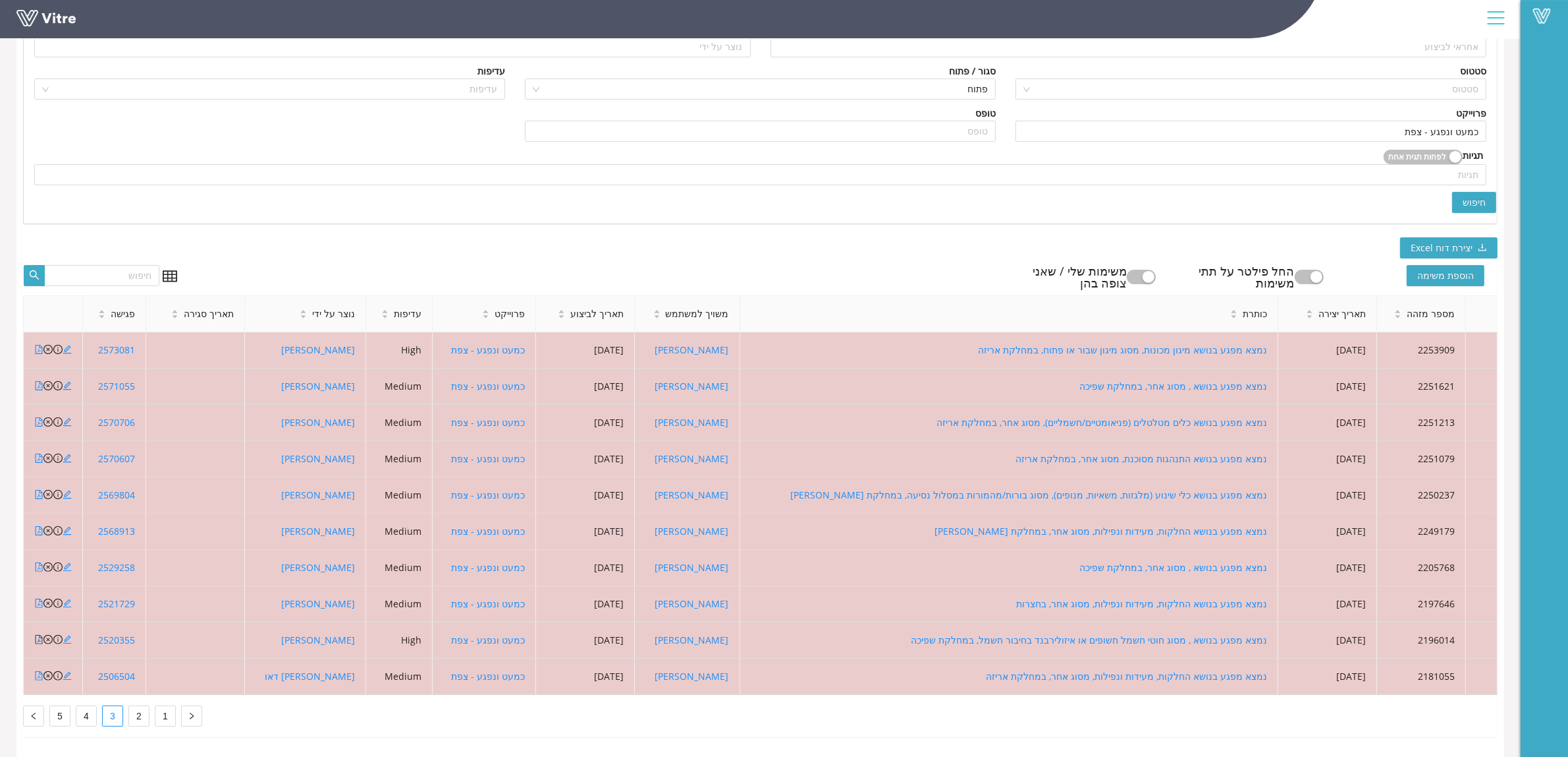
click at [37, 635] on icon "file-pdf" at bounding box center [38, 639] width 9 height 9
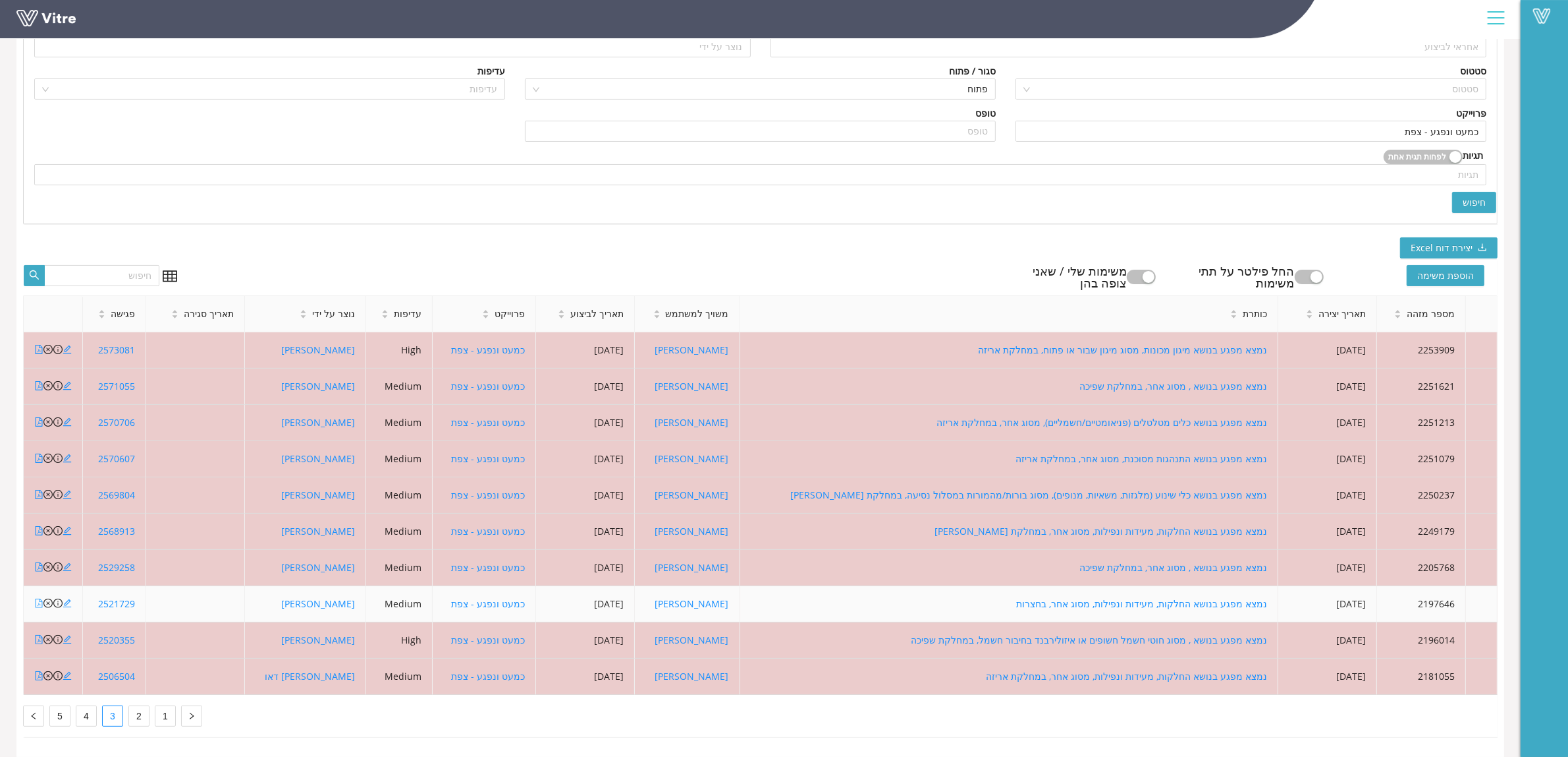
click at [39, 598] on icon "file-pdf" at bounding box center [38, 602] width 7 height 9
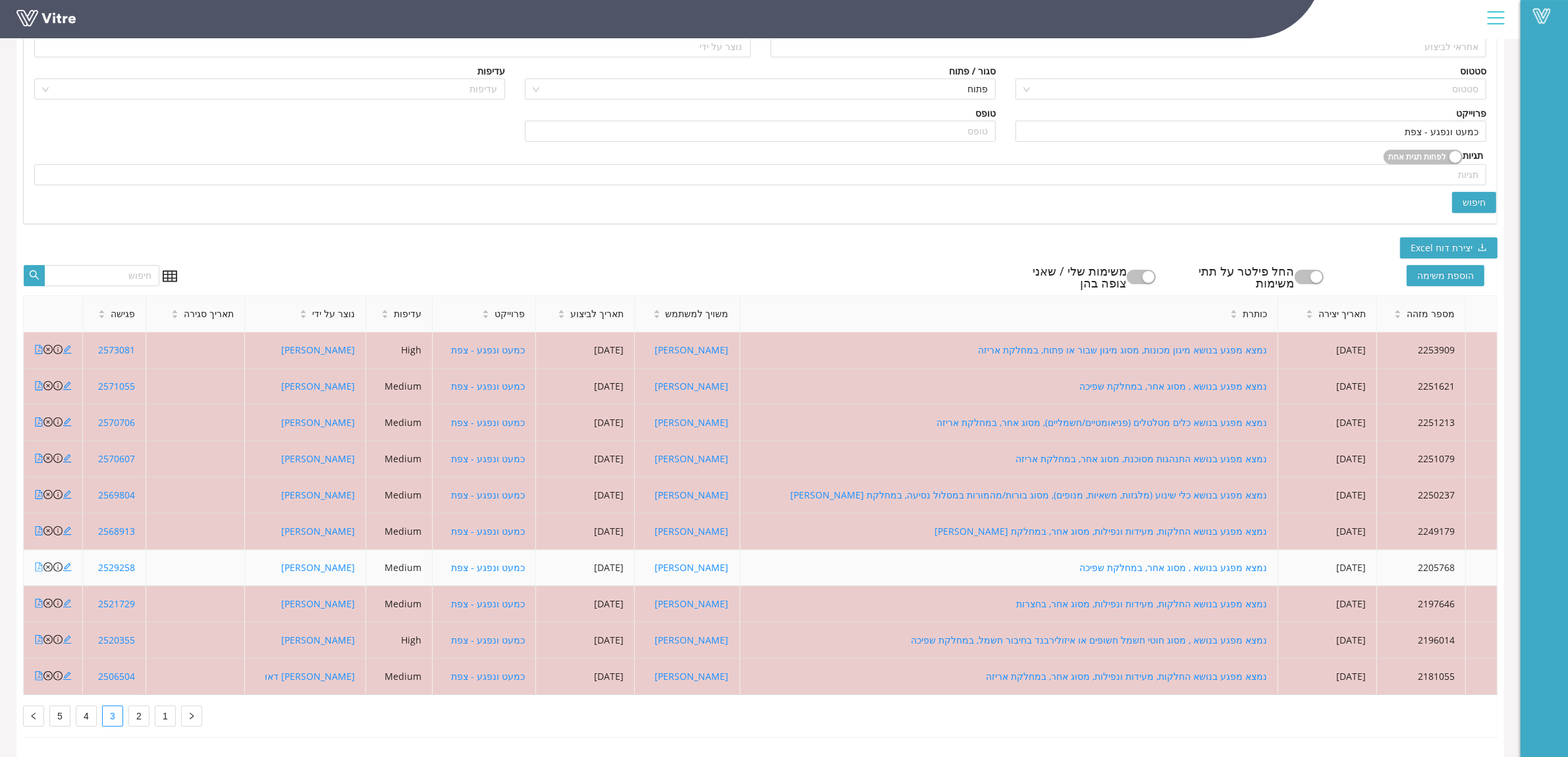
click at [39, 562] on icon "file-pdf" at bounding box center [38, 566] width 7 height 9
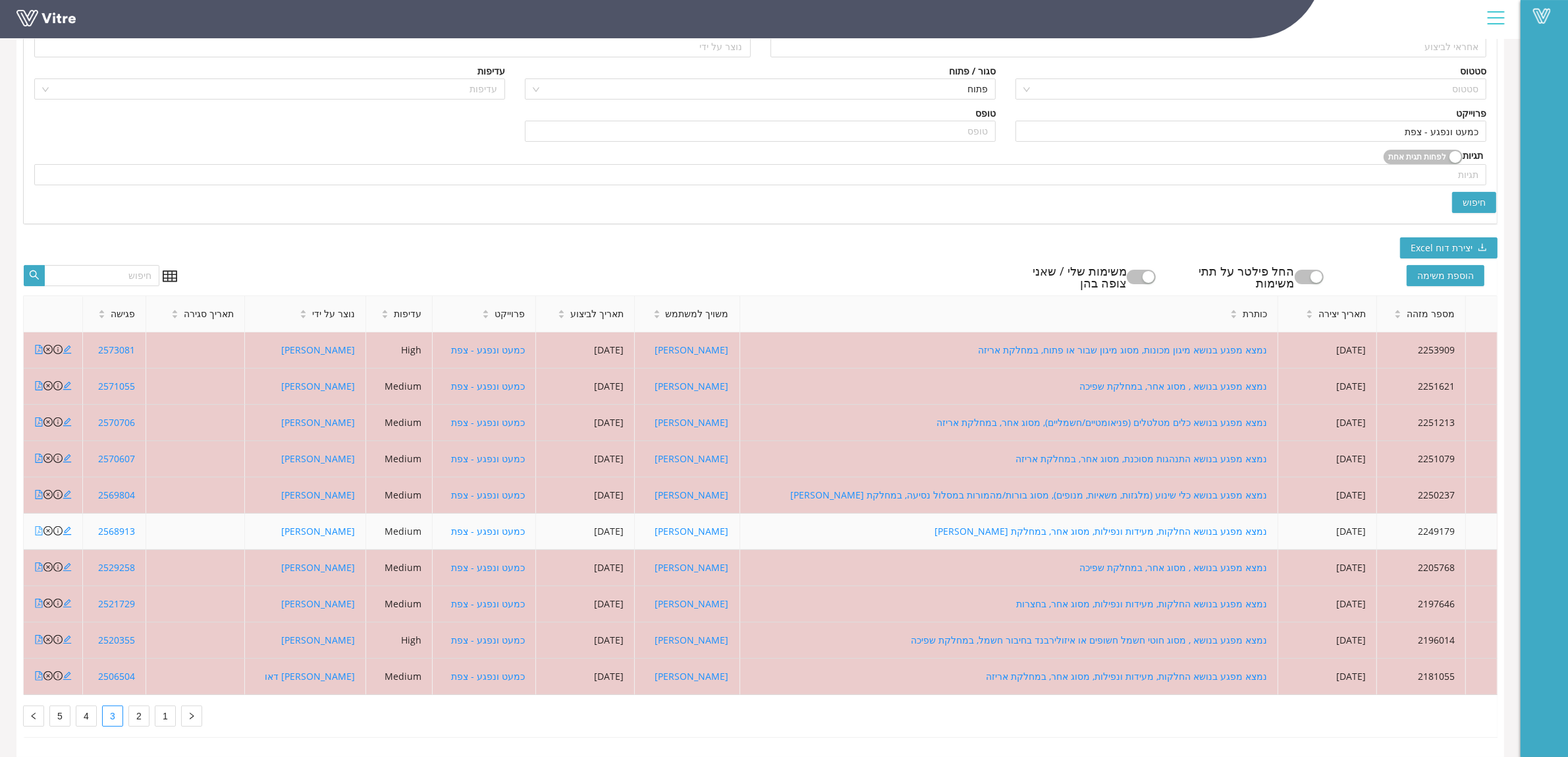
click at [39, 526] on icon "file-pdf" at bounding box center [38, 530] width 7 height 9
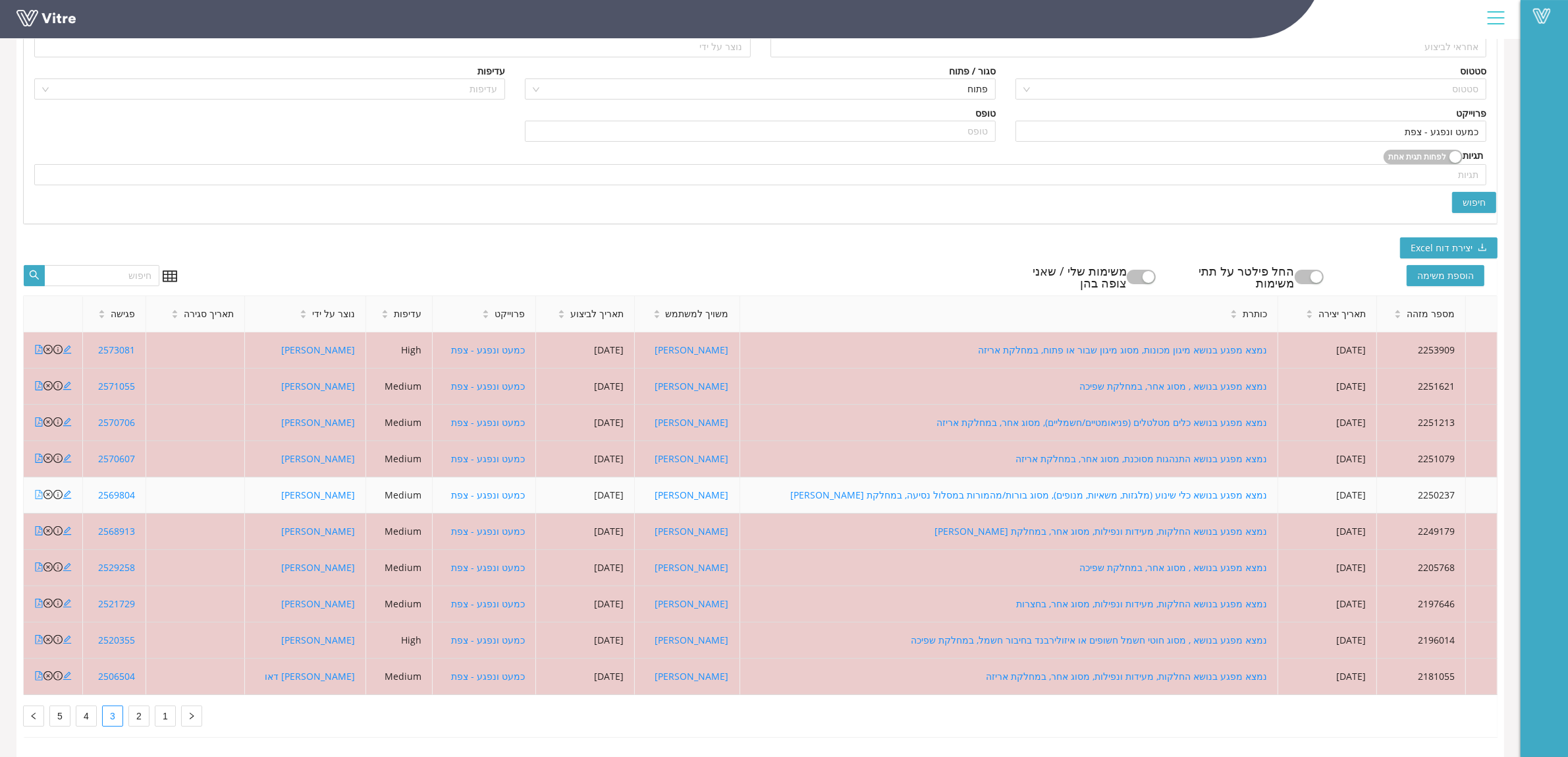
click at [39, 490] on icon "file-pdf" at bounding box center [38, 494] width 7 height 9
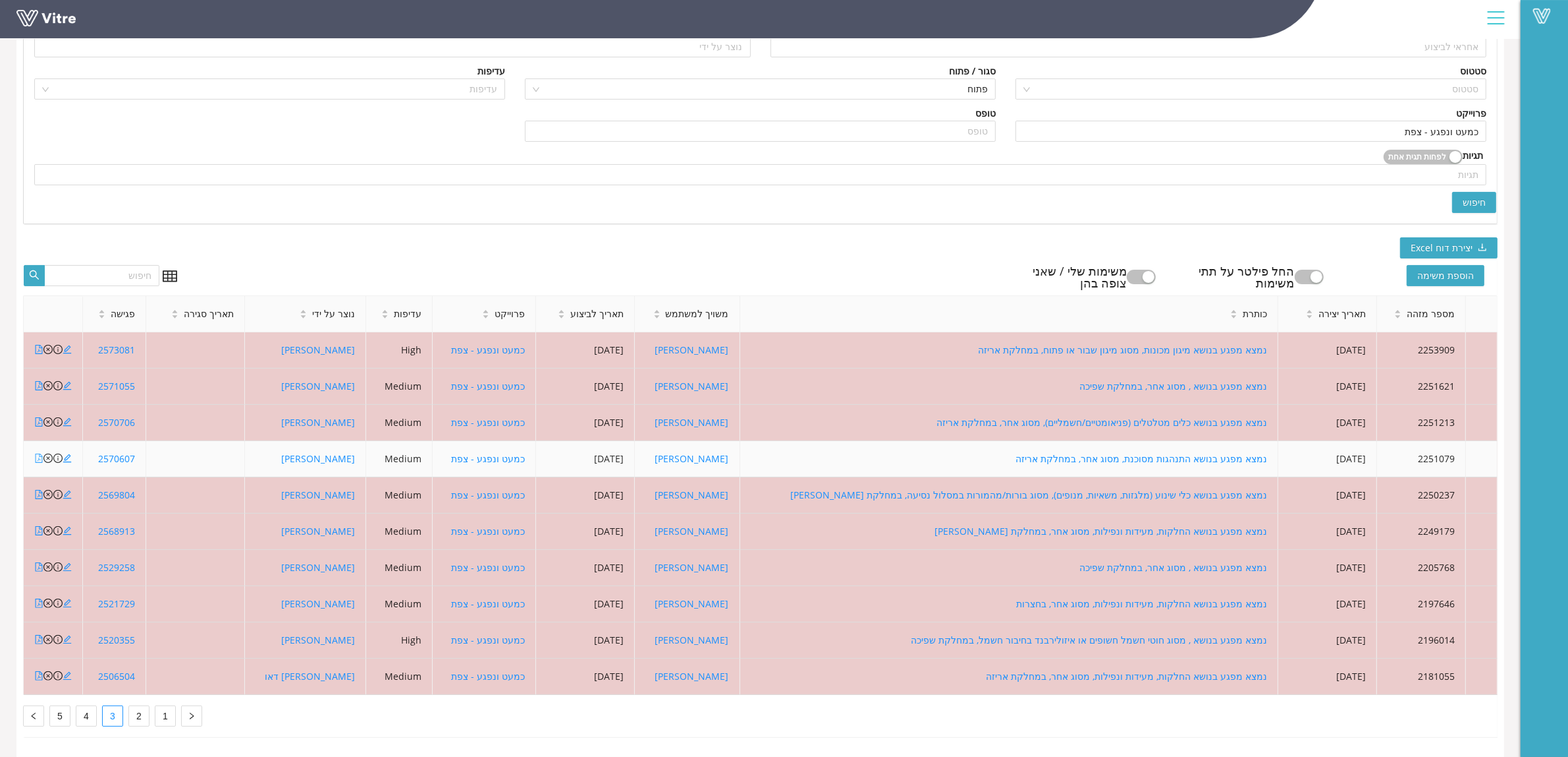
click at [35, 453] on icon "file-pdf" at bounding box center [38, 457] width 9 height 9
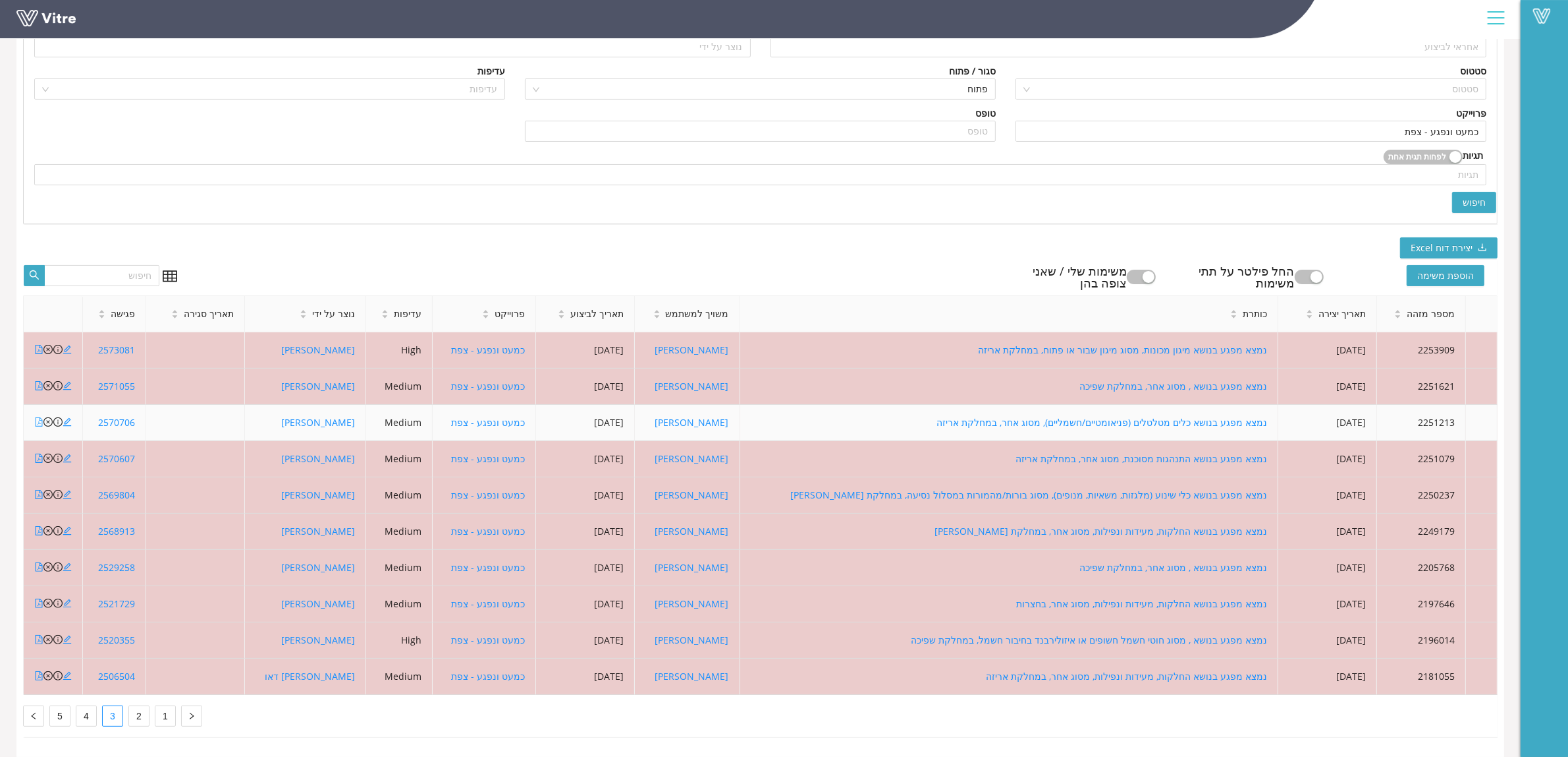
click at [35, 417] on icon "file-pdf" at bounding box center [38, 421] width 9 height 9
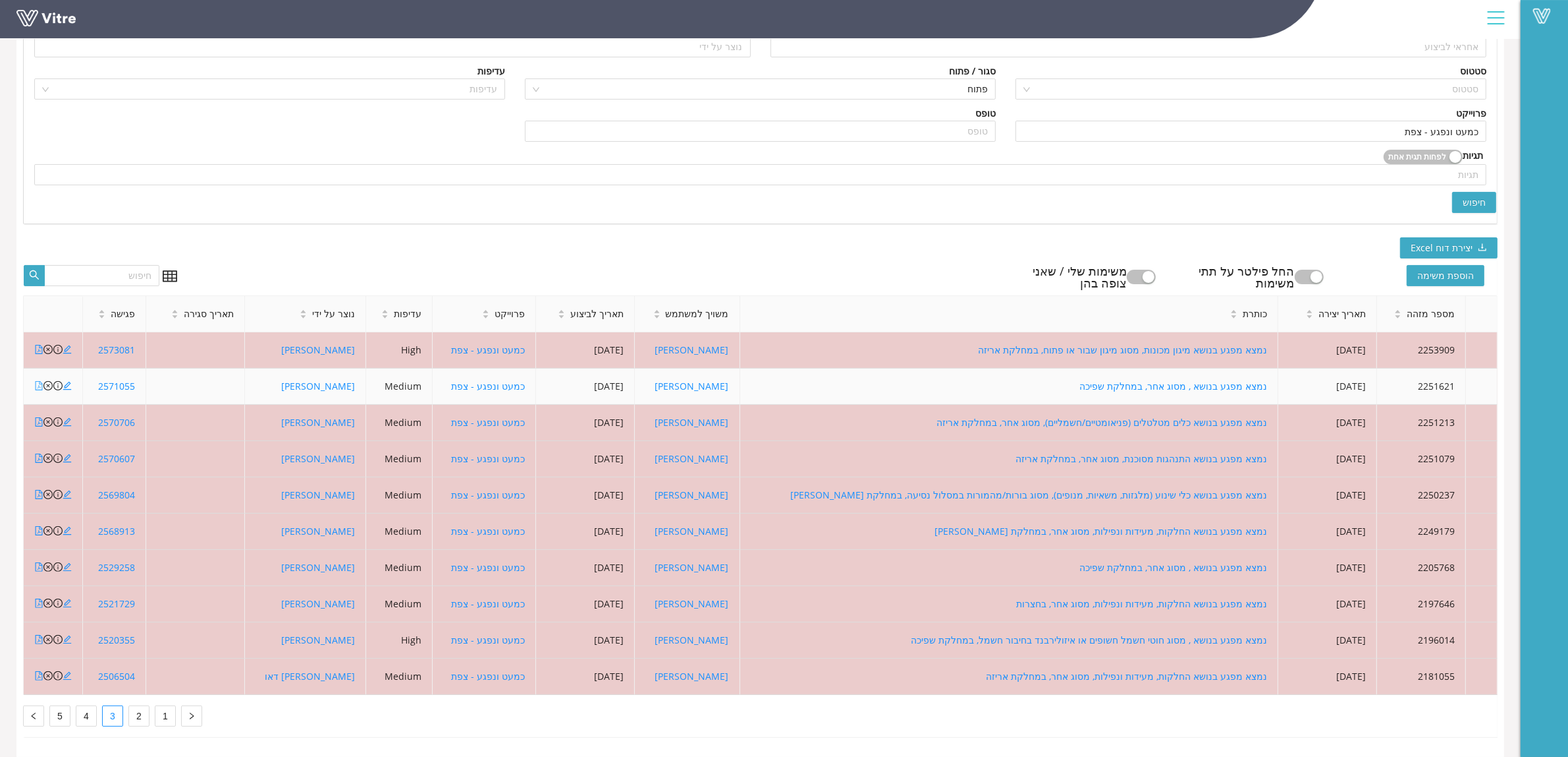
click at [39, 381] on icon "file-pdf" at bounding box center [38, 385] width 7 height 9
click at [47, 381] on icon "close-circle" at bounding box center [47, 385] width 9 height 9
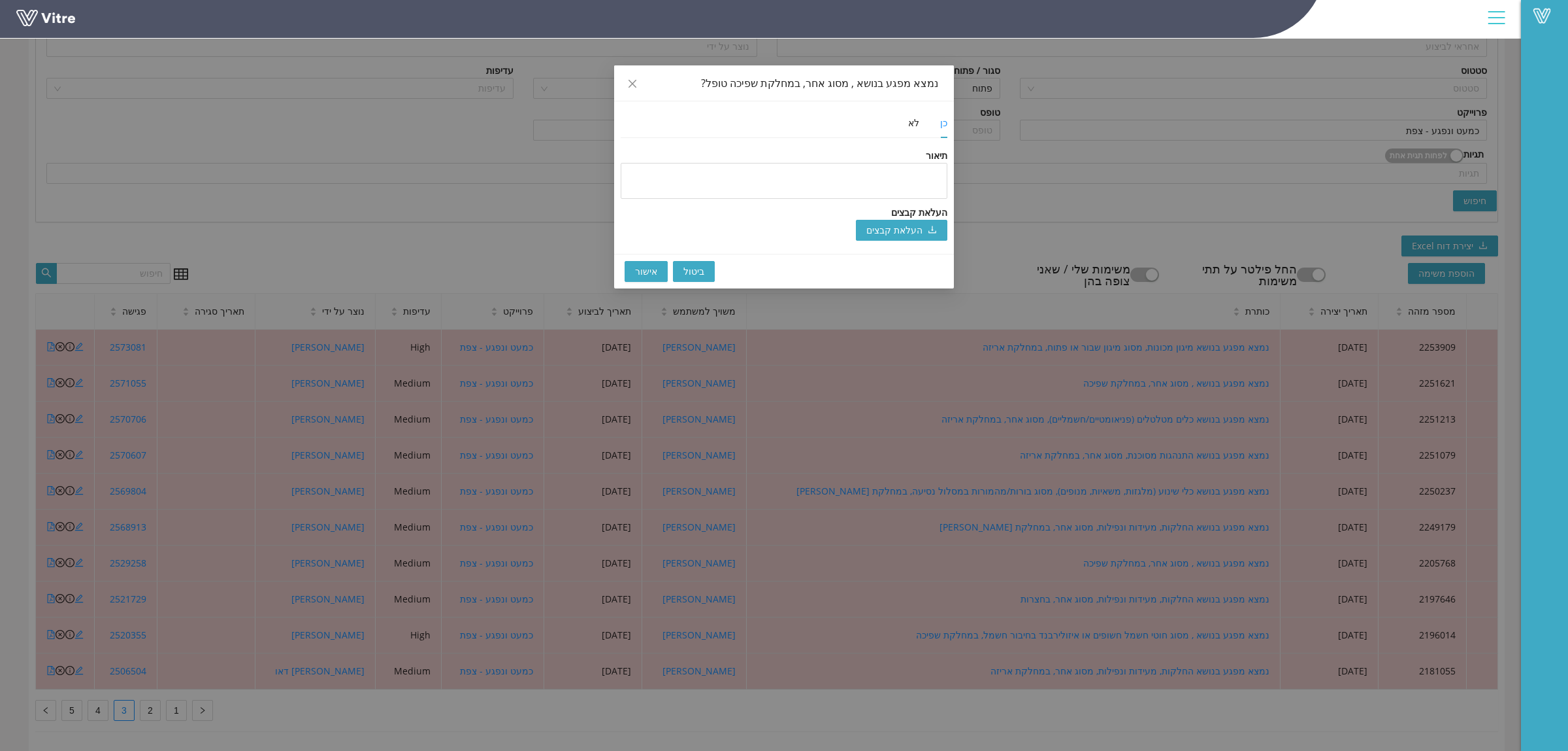
click at [635, 273] on span "אישור" at bounding box center [646, 271] width 22 height 15
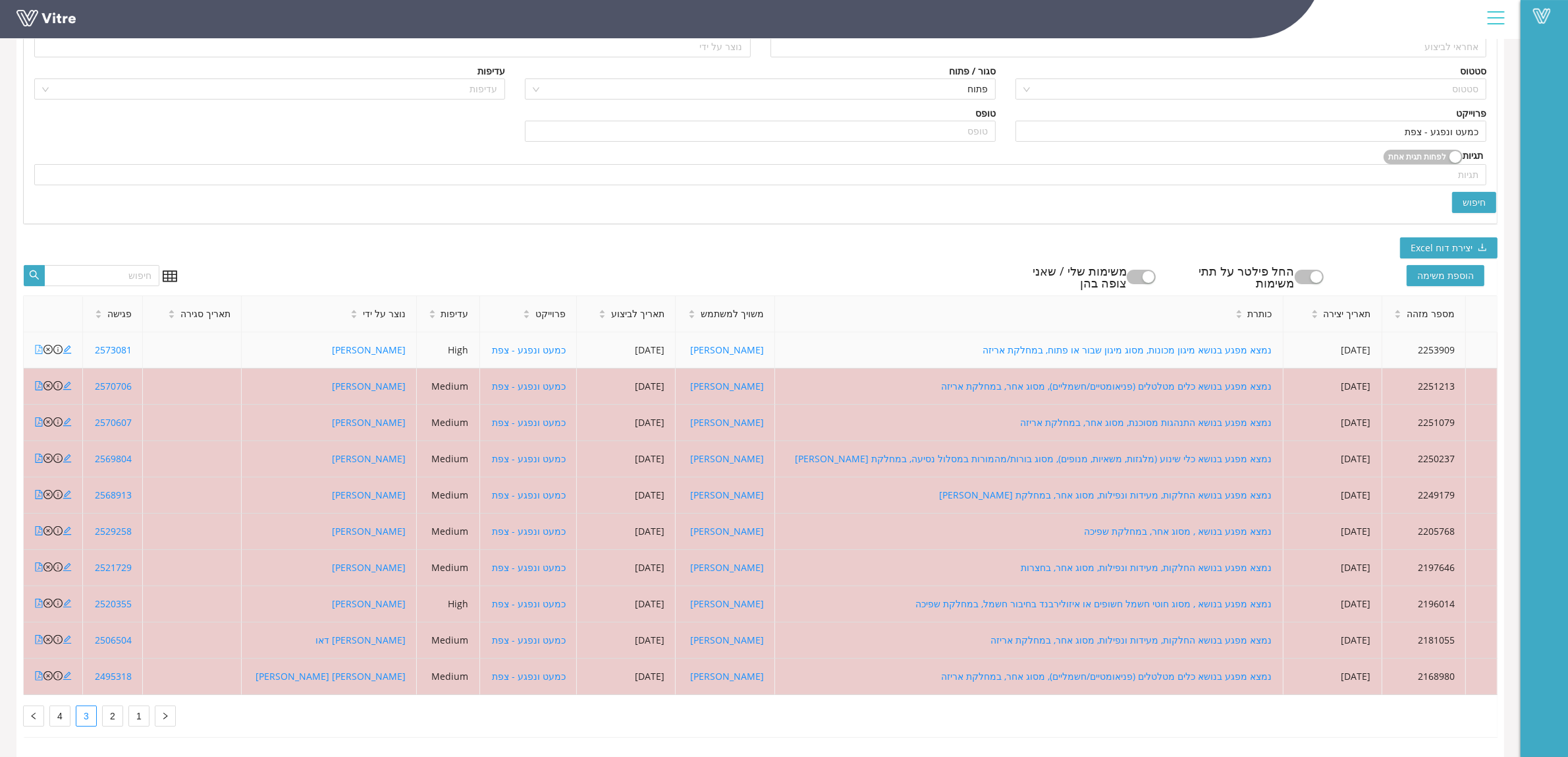
click at [37, 345] on icon "file-pdf" at bounding box center [38, 349] width 7 height 9
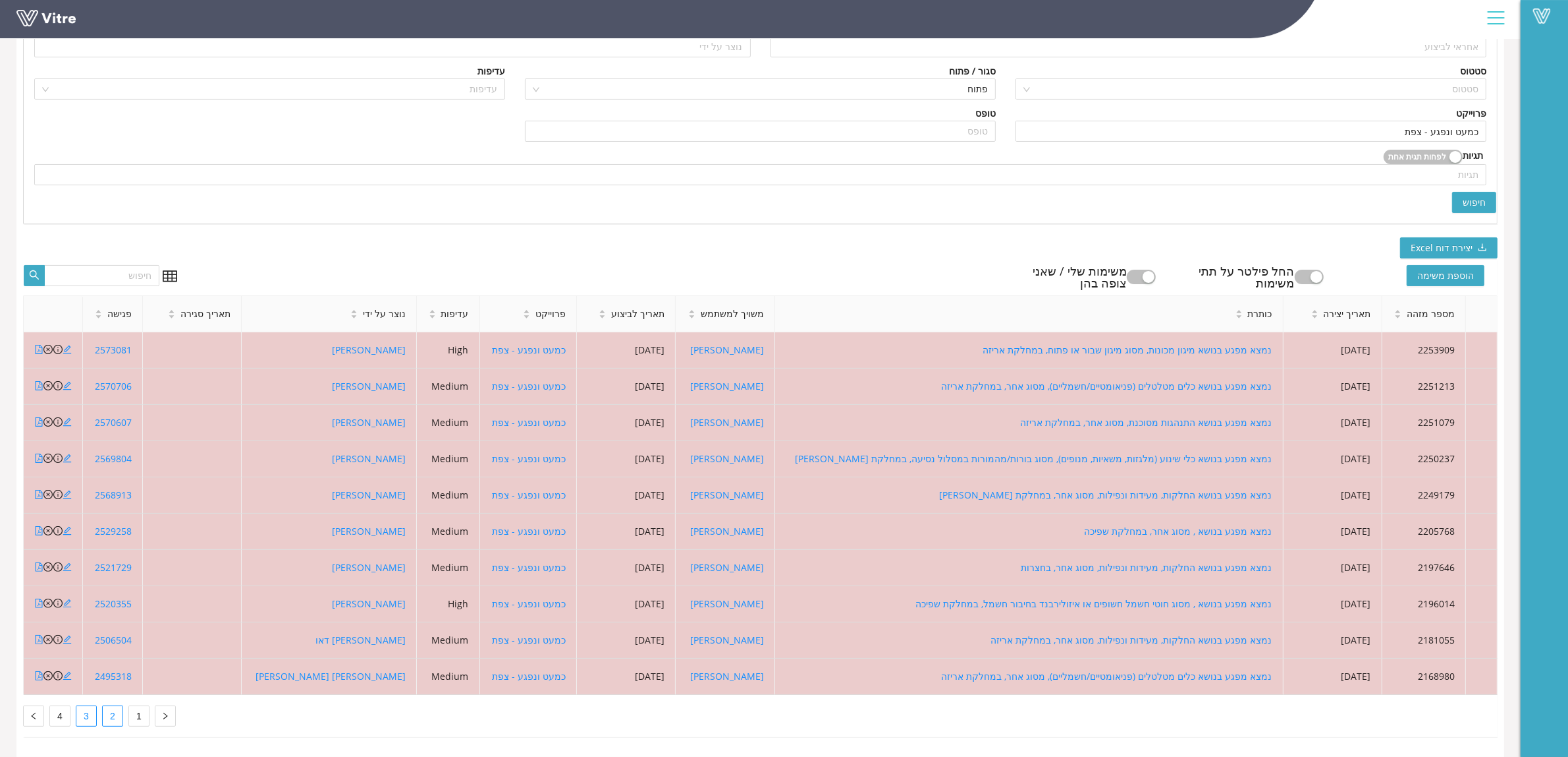
click at [114, 706] on link "2" at bounding box center [113, 716] width 20 height 20
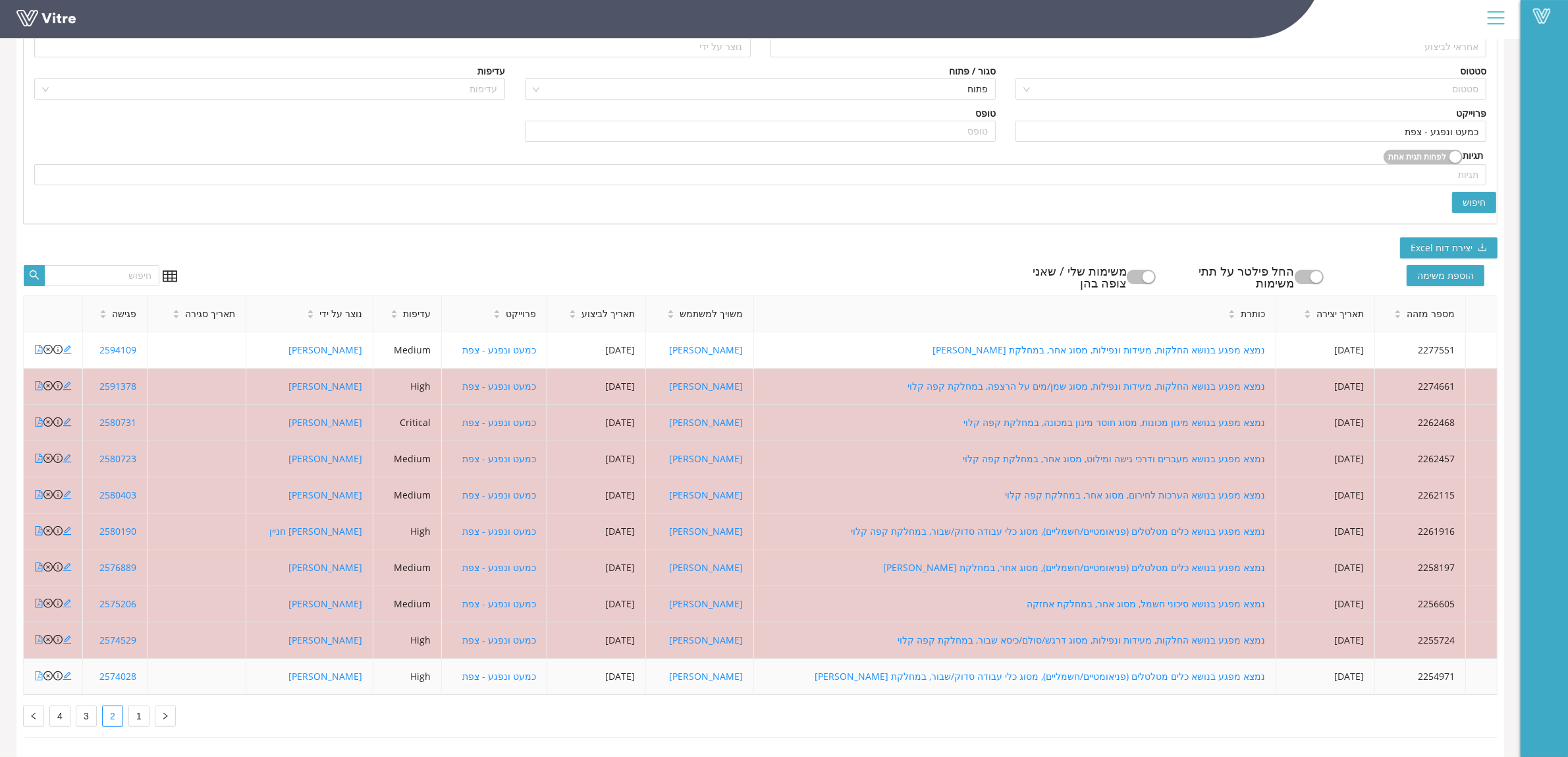
click at [38, 671] on icon "file-pdf" at bounding box center [38, 675] width 9 height 9
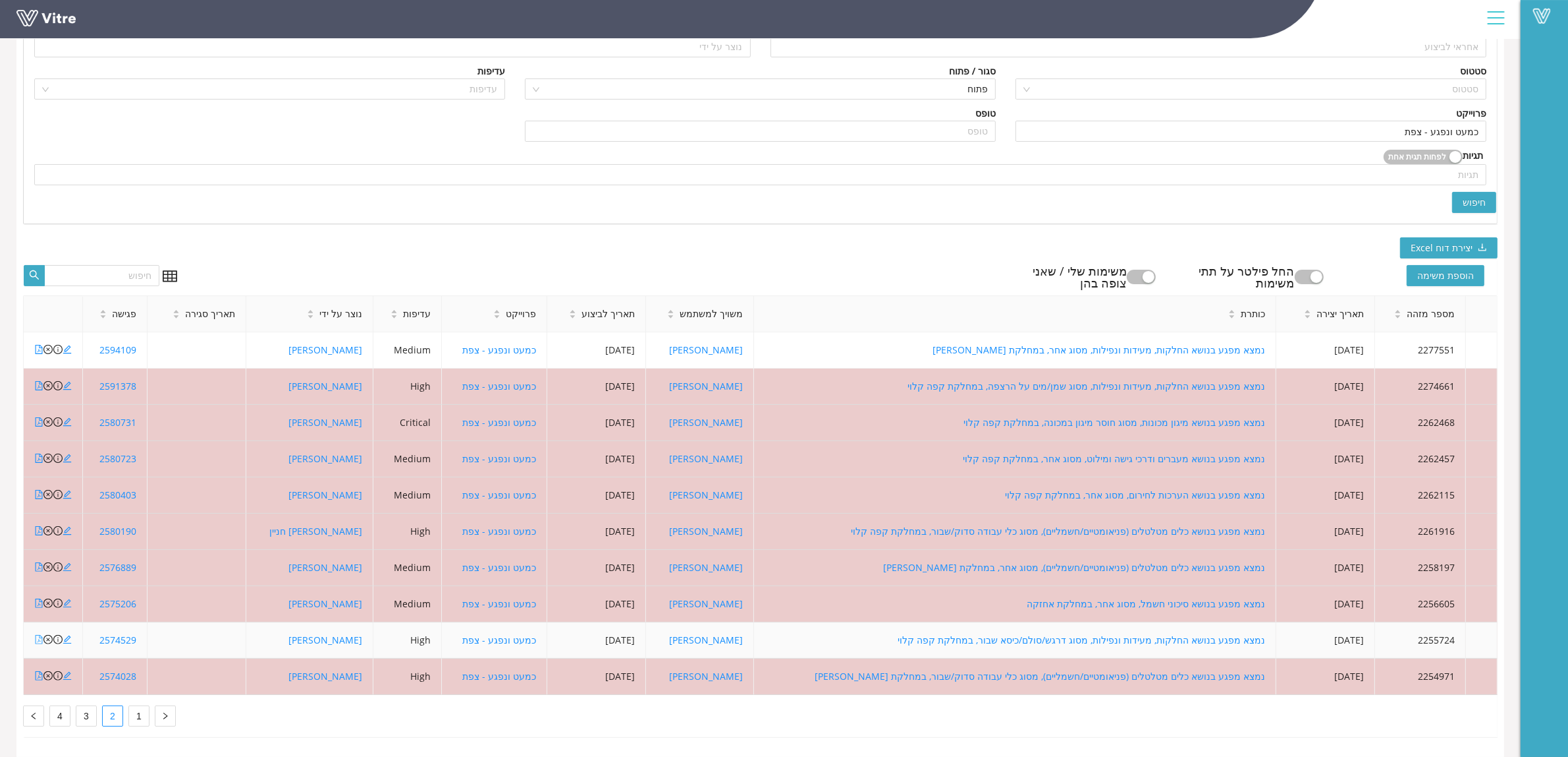
click at [41, 635] on icon "file-pdf" at bounding box center [38, 639] width 9 height 9
click at [50, 635] on icon "close-circle" at bounding box center [47, 639] width 9 height 9
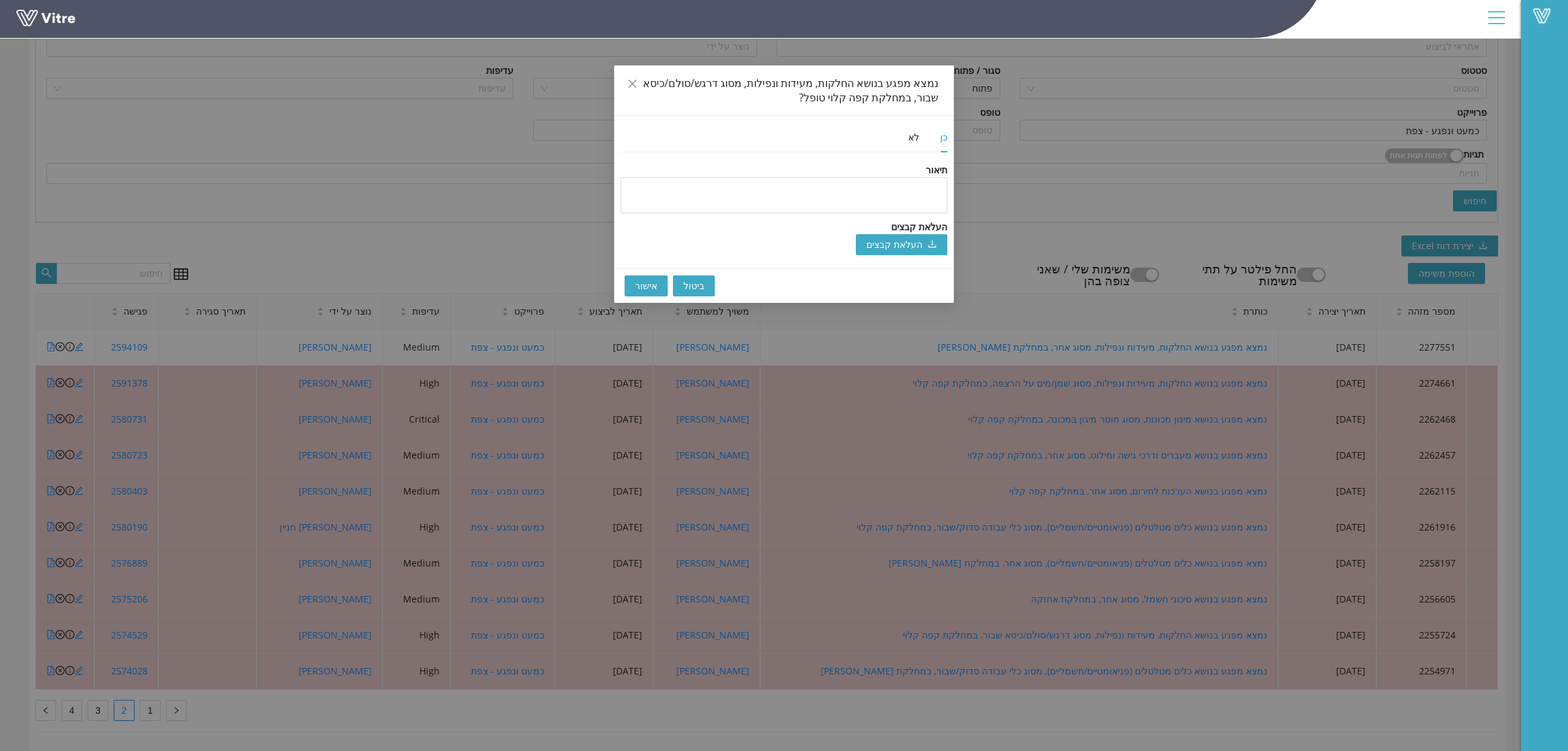
click at [634, 285] on button "אישור" at bounding box center [646, 286] width 43 height 21
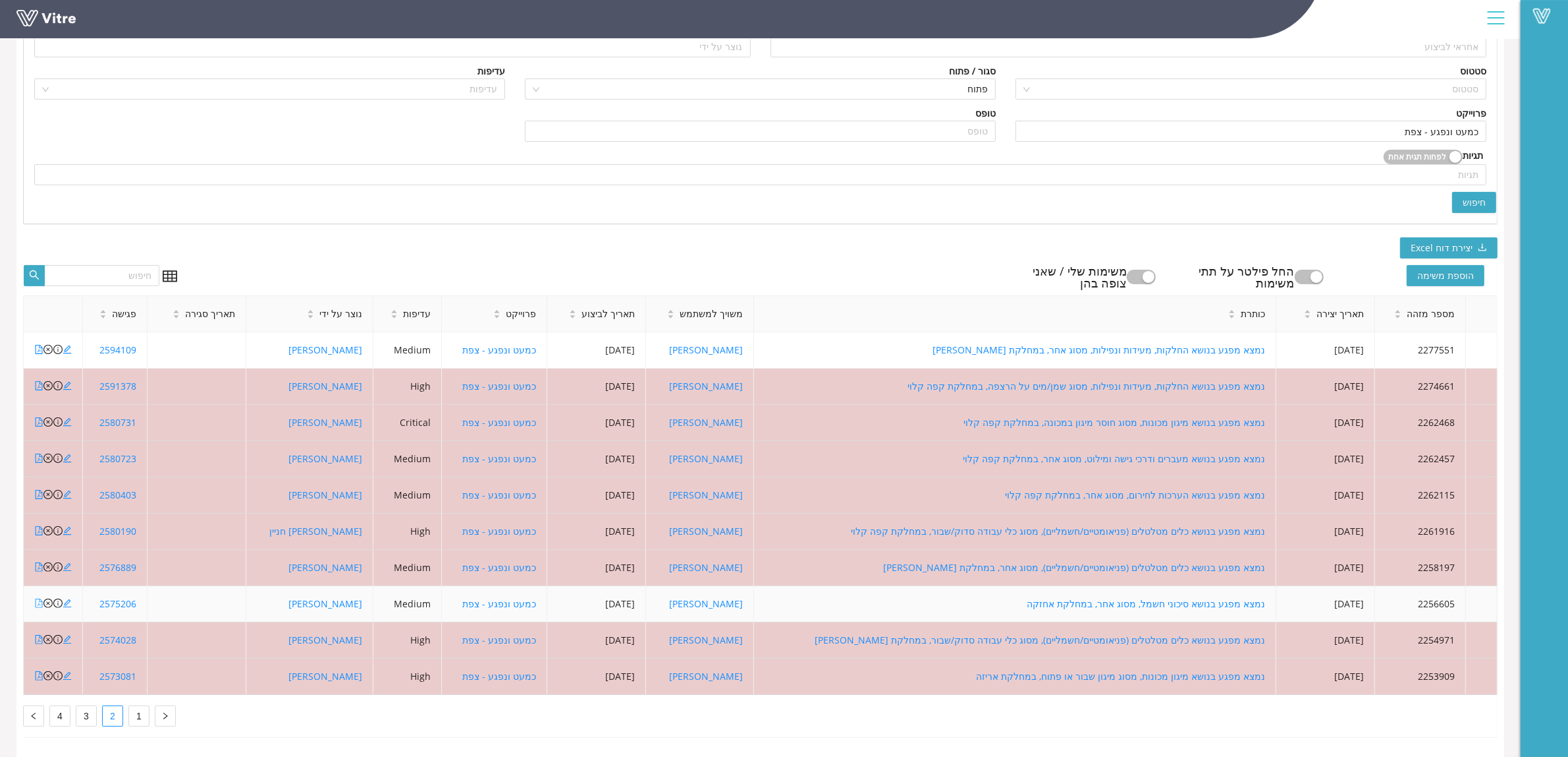
click at [40, 598] on icon "file-pdf" at bounding box center [38, 602] width 7 height 9
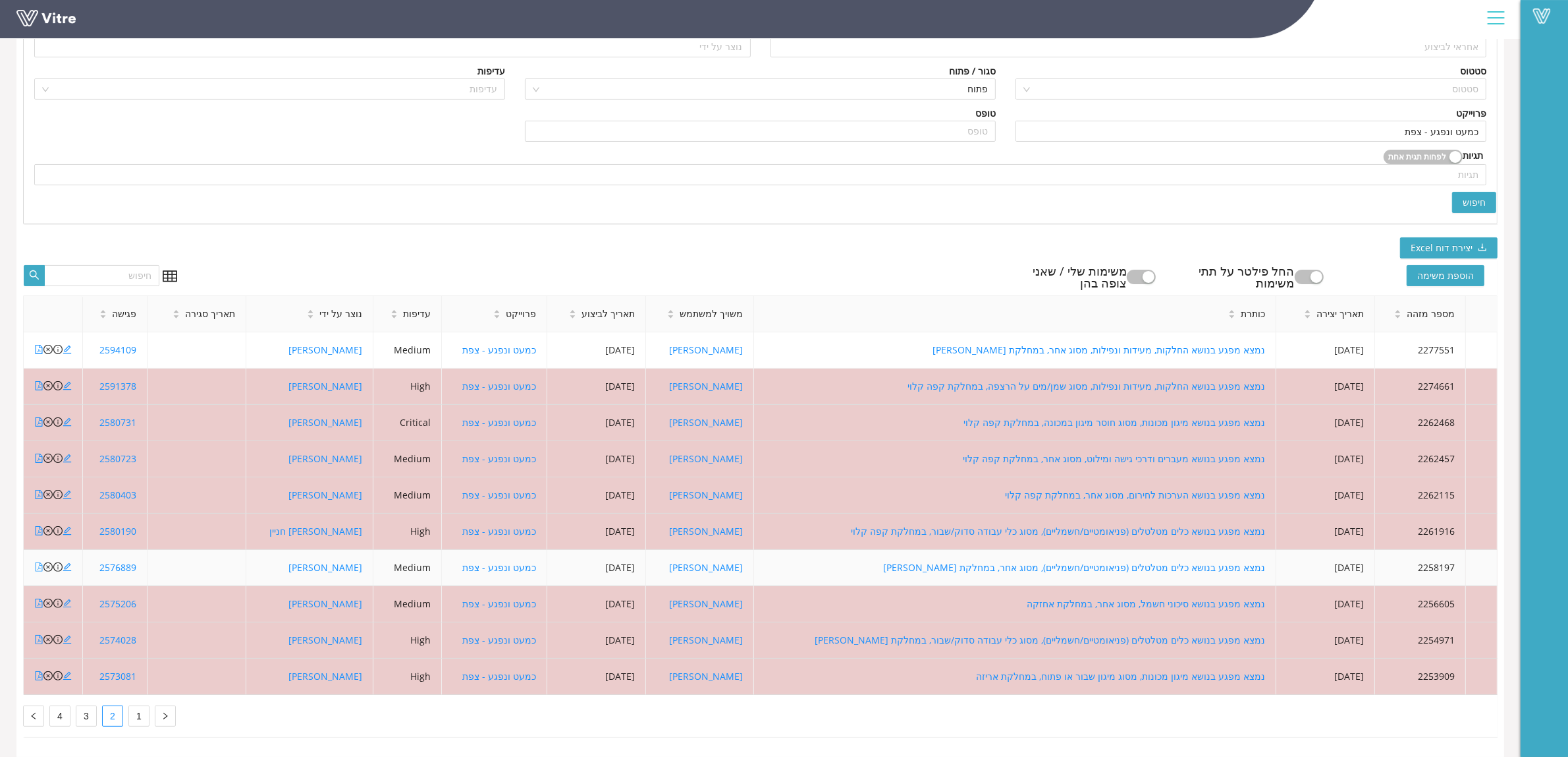
click at [38, 562] on icon "file-pdf" at bounding box center [38, 566] width 7 height 9
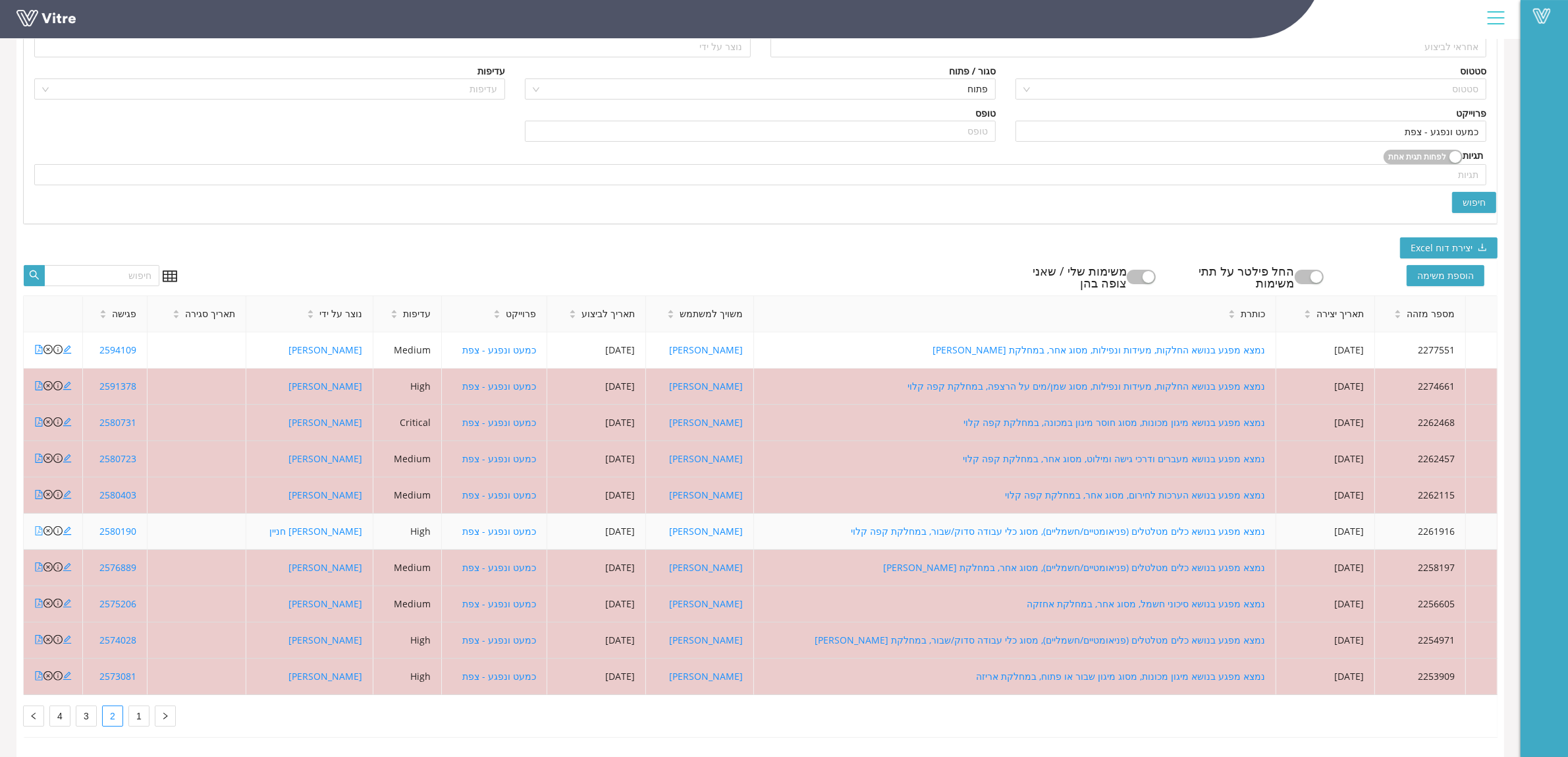
click at [43, 526] on icon "file-pdf" at bounding box center [38, 530] width 9 height 9
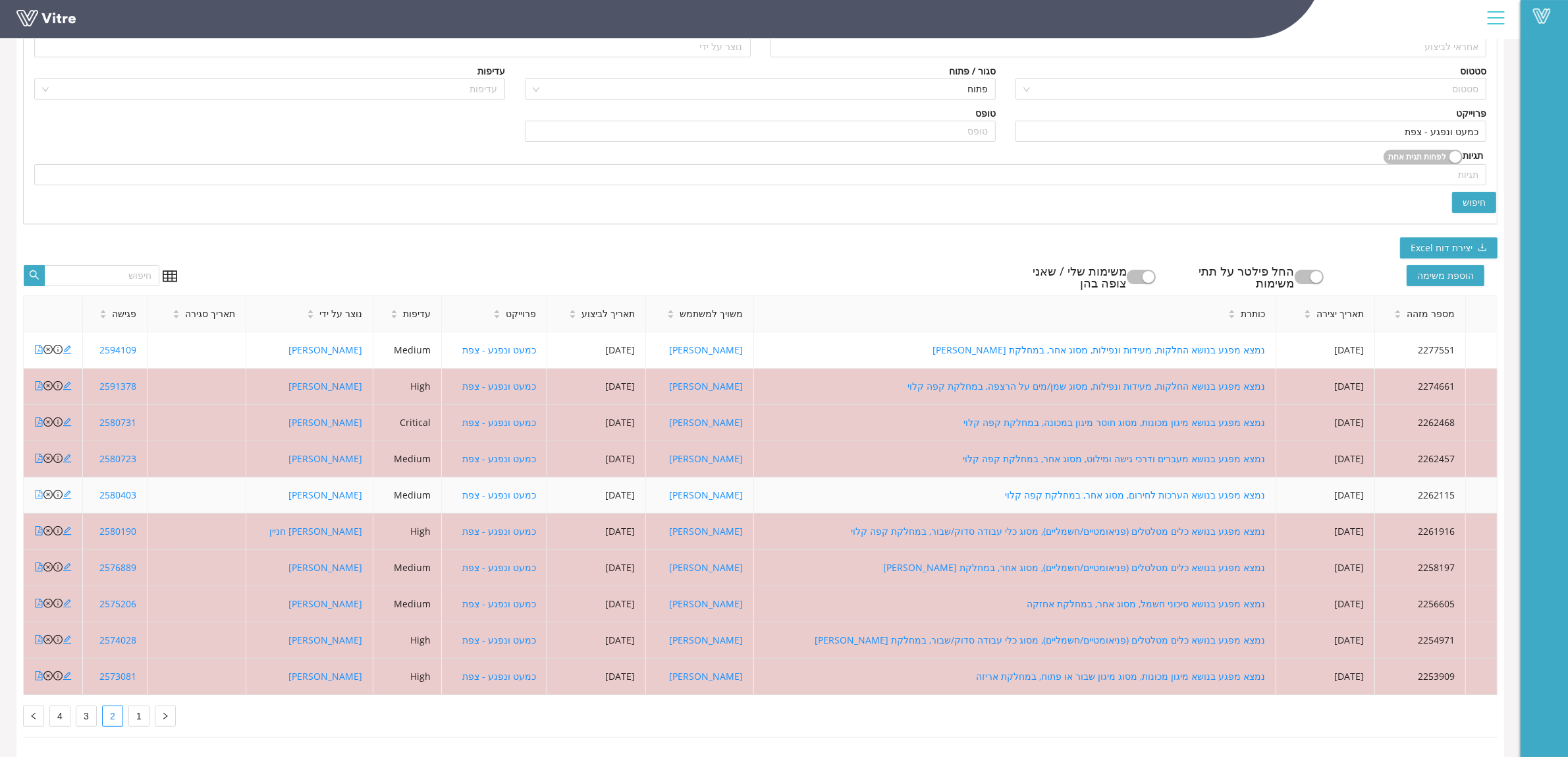
click at [37, 490] on icon "file-pdf" at bounding box center [38, 494] width 9 height 9
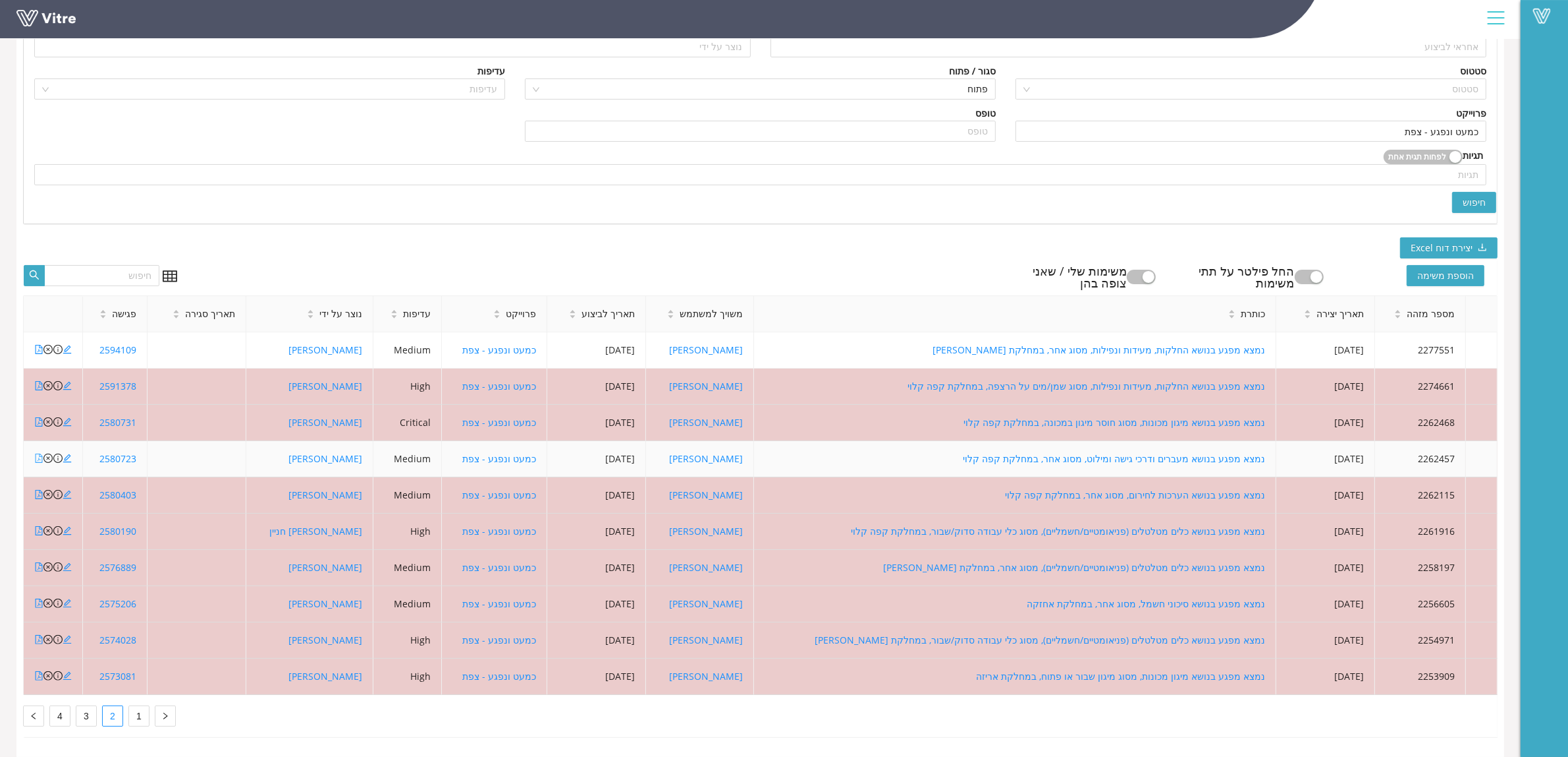
click at [38, 453] on icon "file-pdf" at bounding box center [38, 457] width 9 height 9
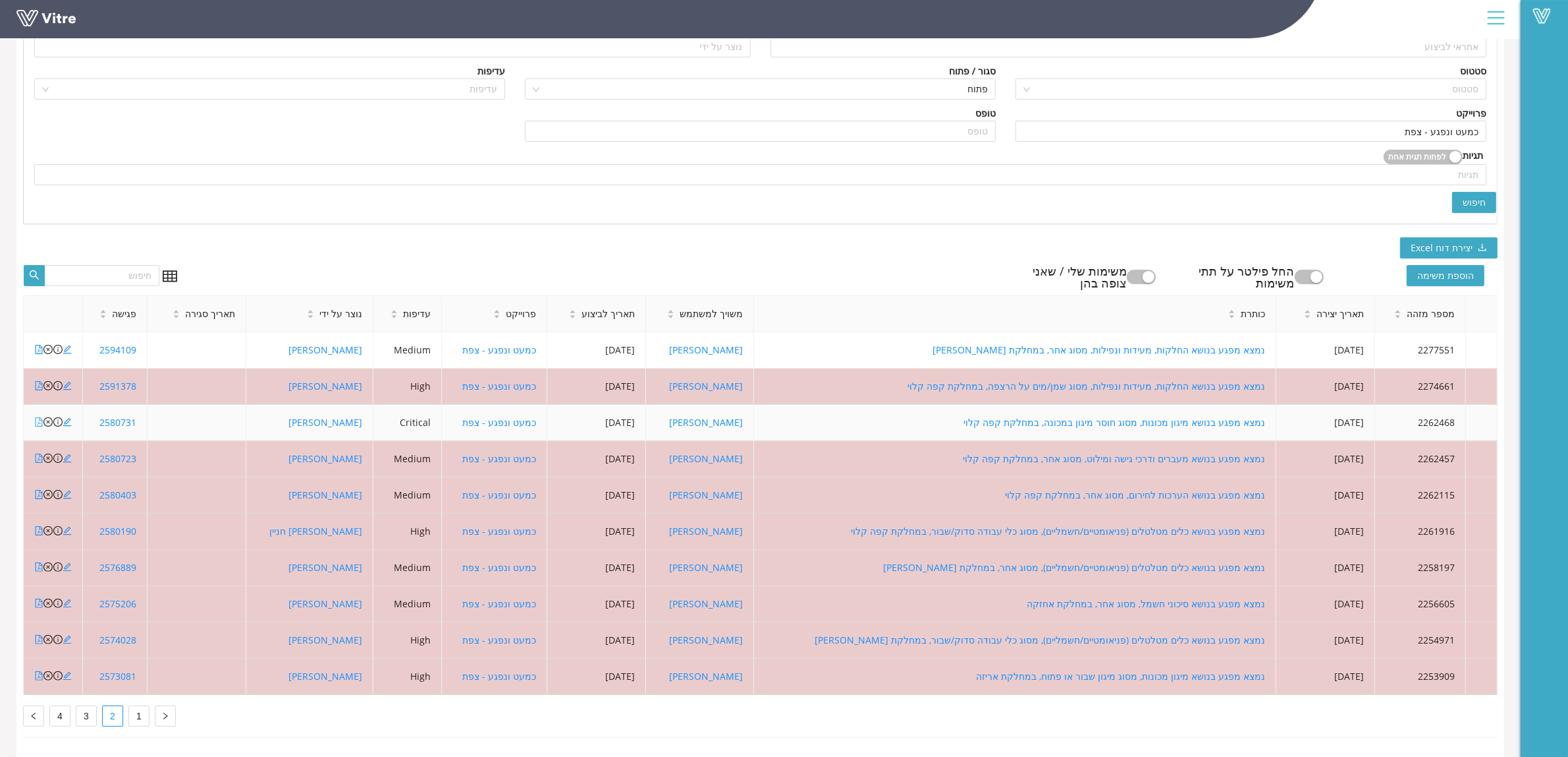
click at [36, 417] on icon "file-pdf" at bounding box center [38, 421] width 7 height 9
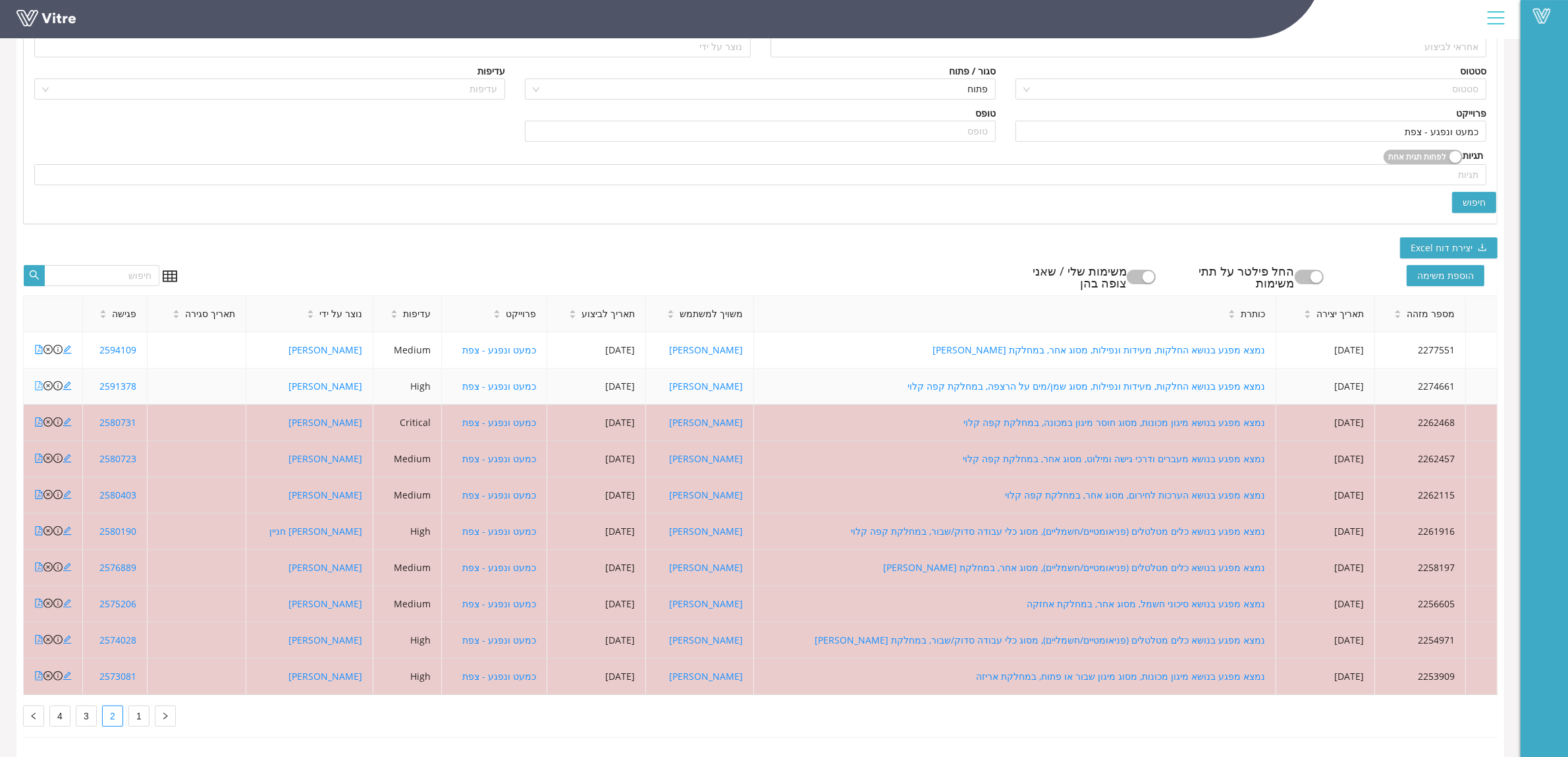
click at [41, 381] on icon "file-pdf" at bounding box center [38, 385] width 7 height 9
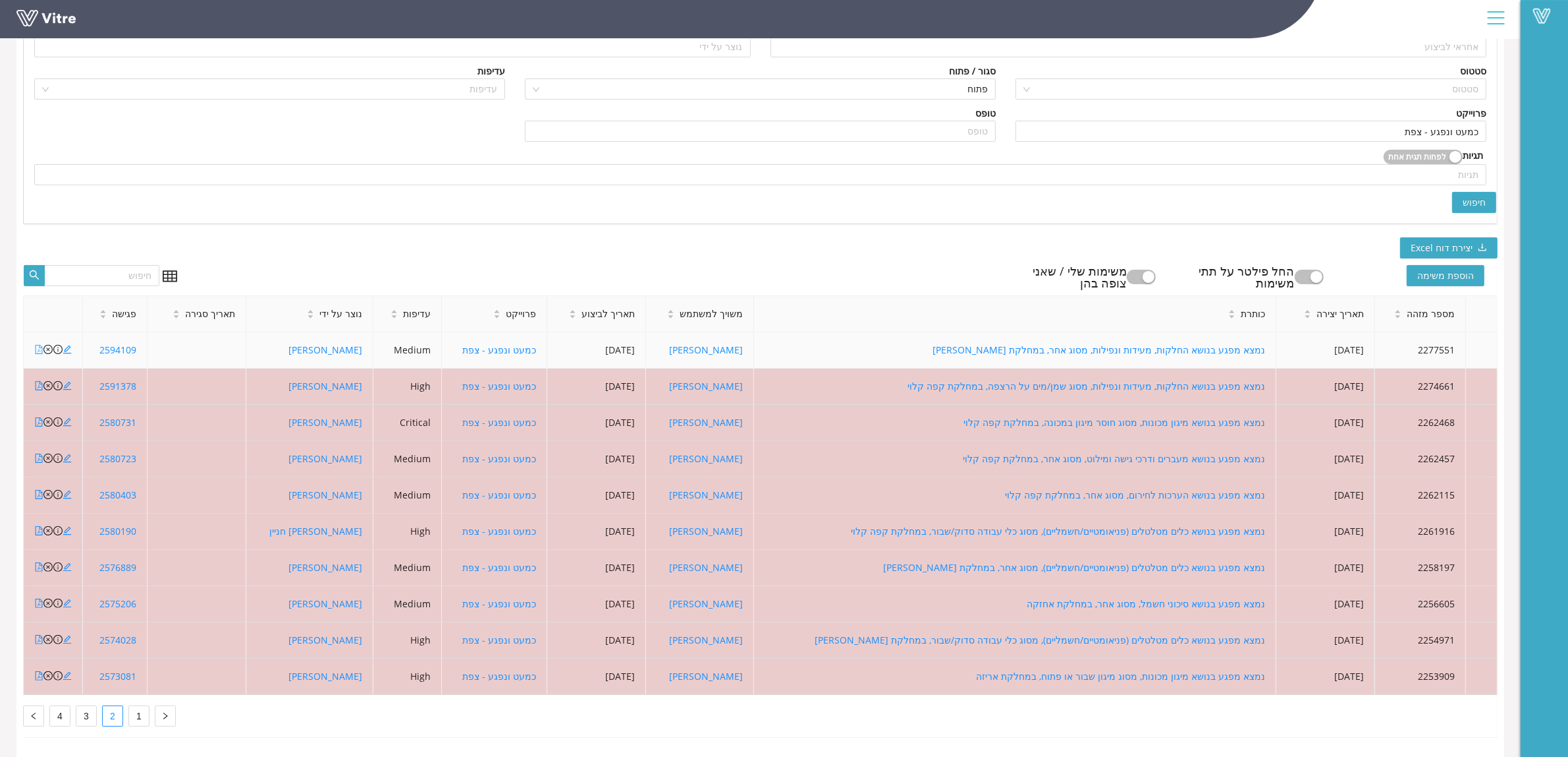
click at [39, 345] on icon "file-pdf" at bounding box center [38, 349] width 9 height 9
click at [49, 345] on icon "close-circle" at bounding box center [47, 349] width 9 height 9
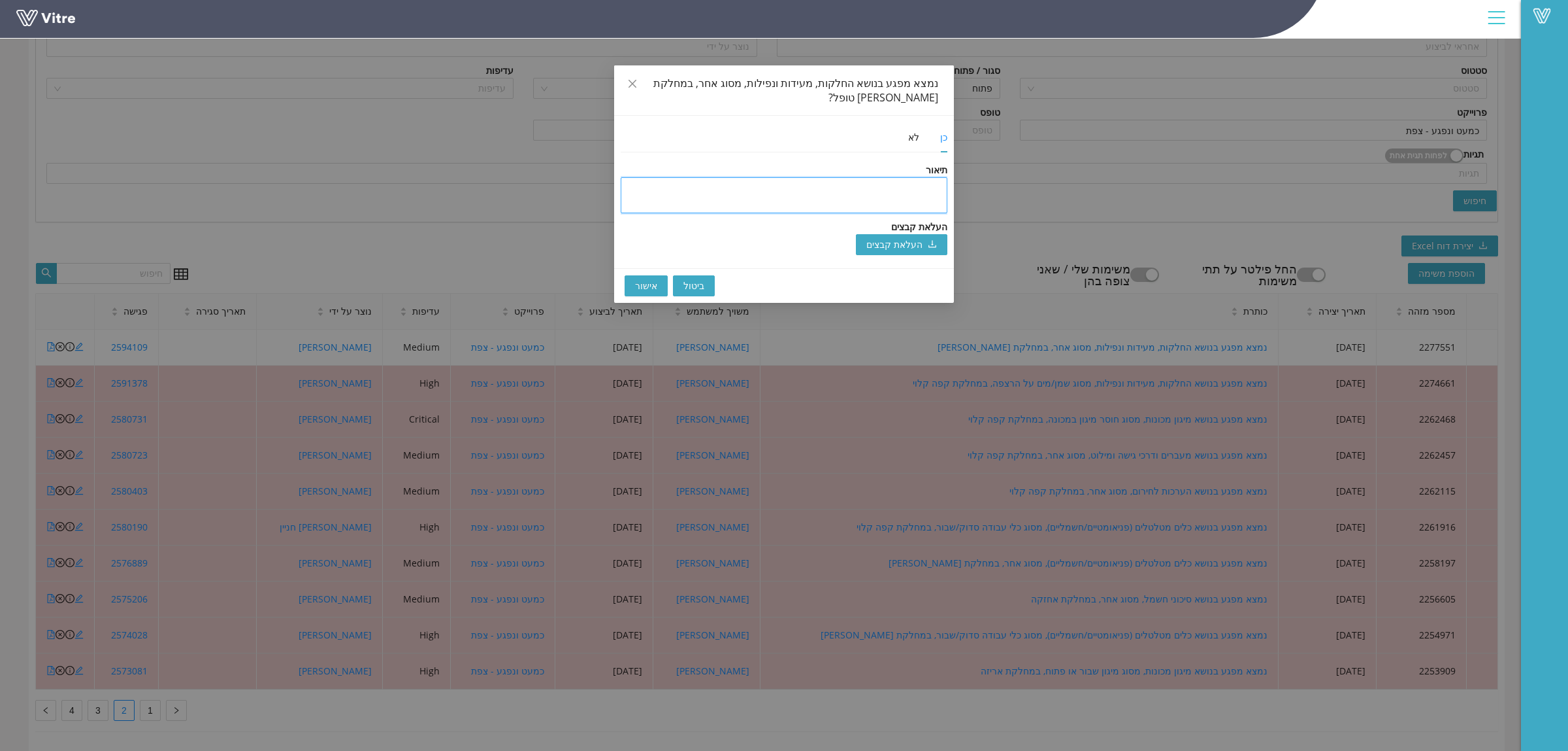
click at [730, 190] on textarea at bounding box center [784, 194] width 326 height 36
type textarea "ק"
type textarea "קי"
type textarea "קיי"
type textarea "קיימ"
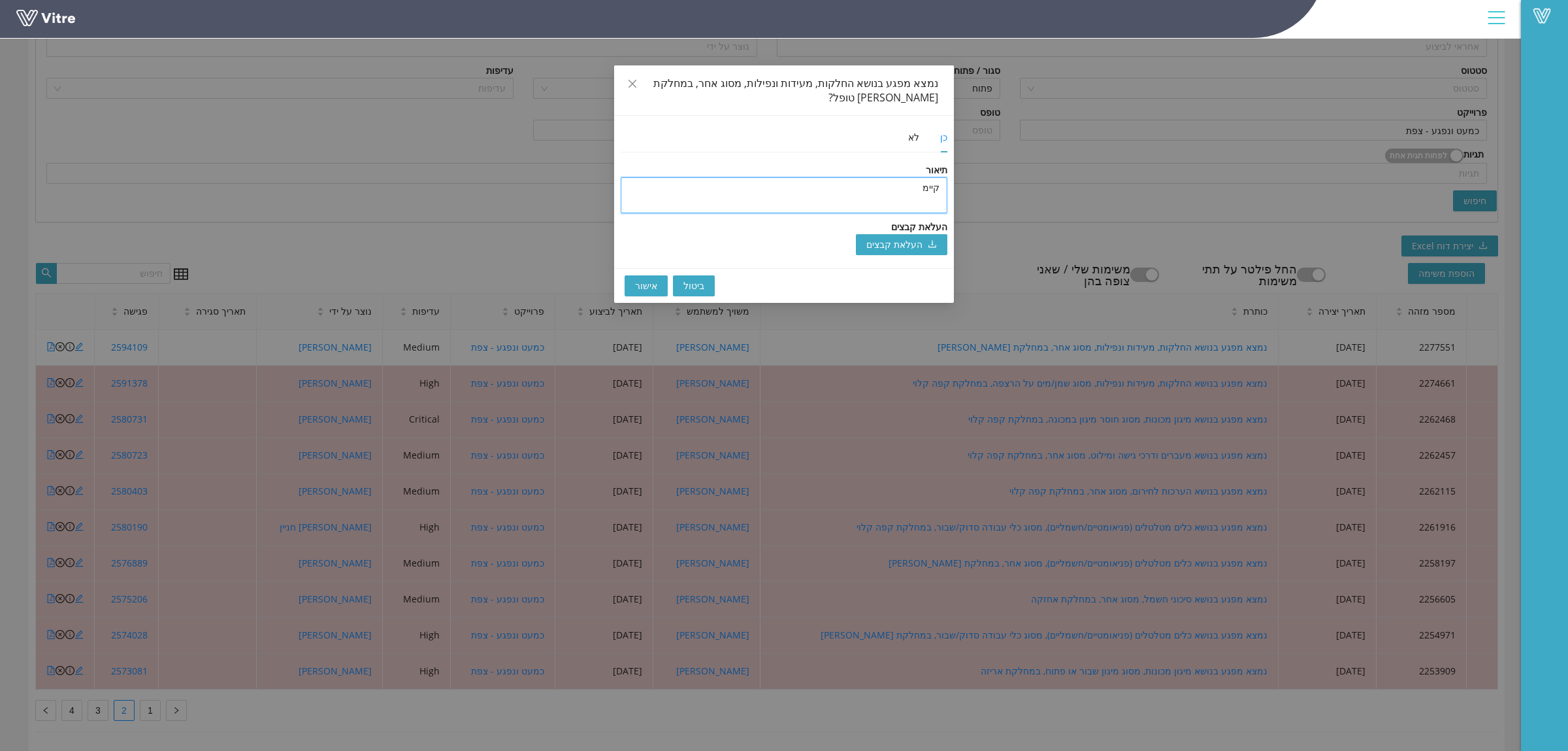
type textarea "קיימת"
type textarea "קיימת מ"
type textarea "קיימת מש"
type textarea "קיימת משמ"
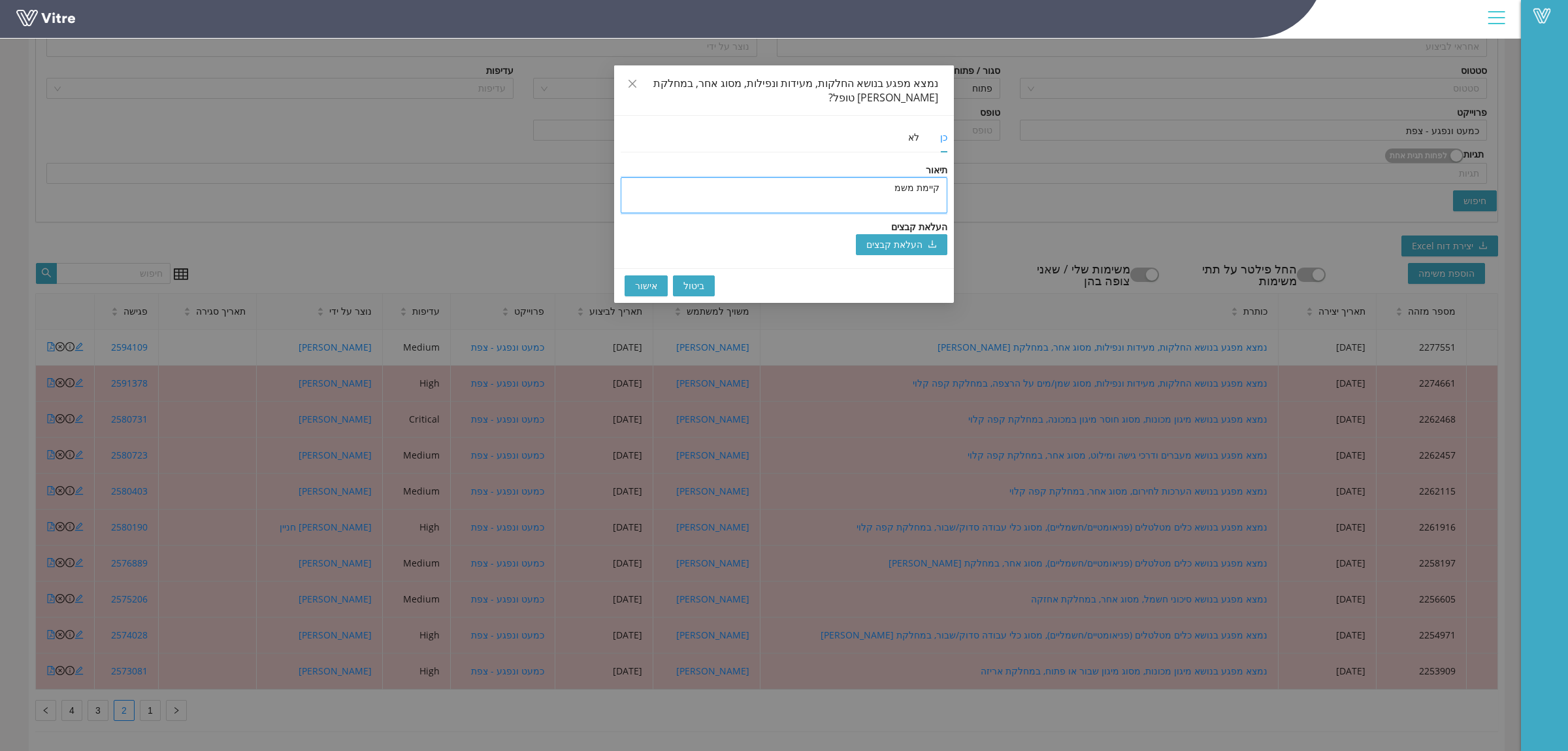
type textarea "קיימת מש"
type textarea "קיימת משי"
type textarea "קיימת משימ"
type textarea "קיימת משימה"
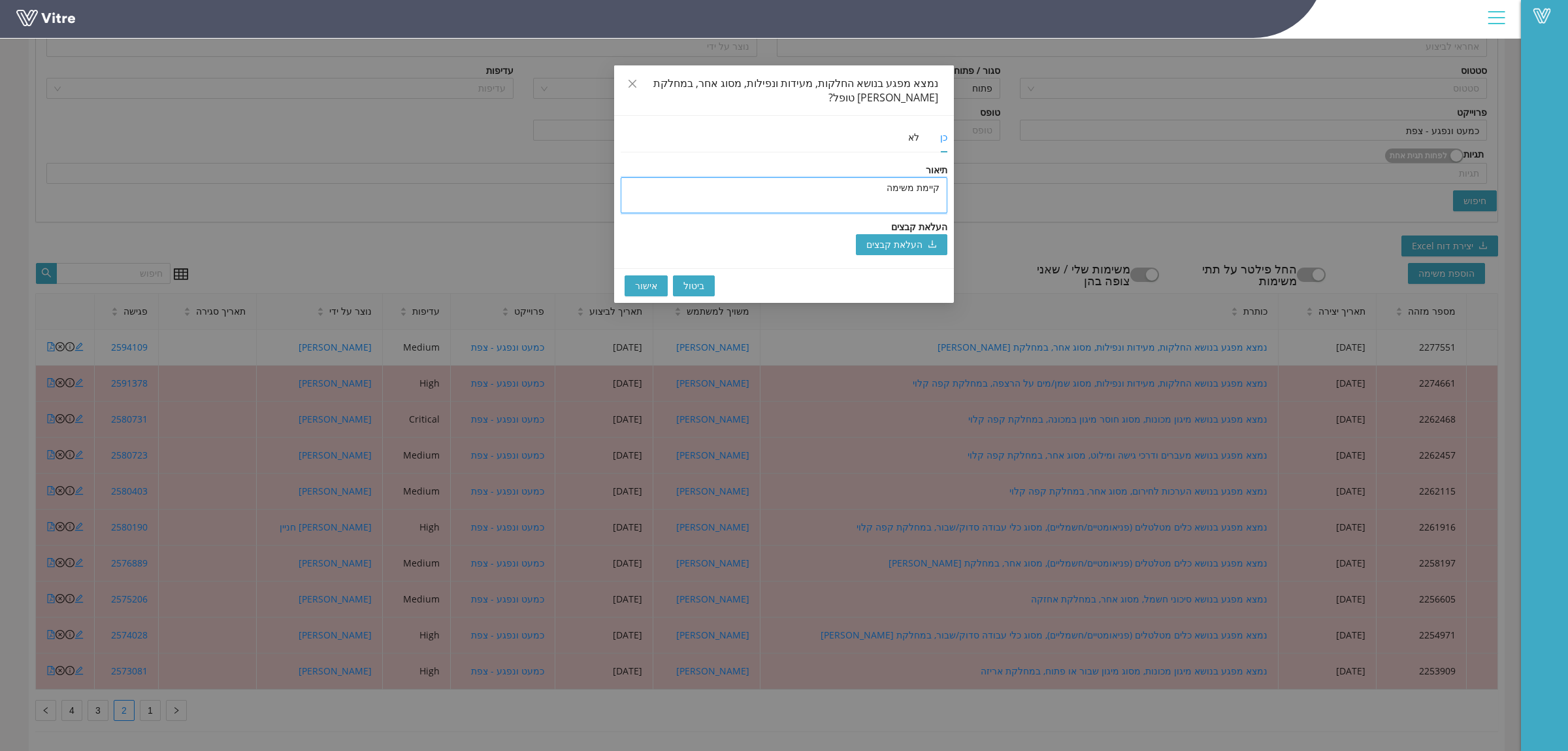
type textarea "קיימת משימה ב"
type textarea "קיימת משימה בנ"
type textarea "קיימת משימה בנו"
type textarea "קיימת משימה בנוש"
type textarea "קיימת משימה בנושא"
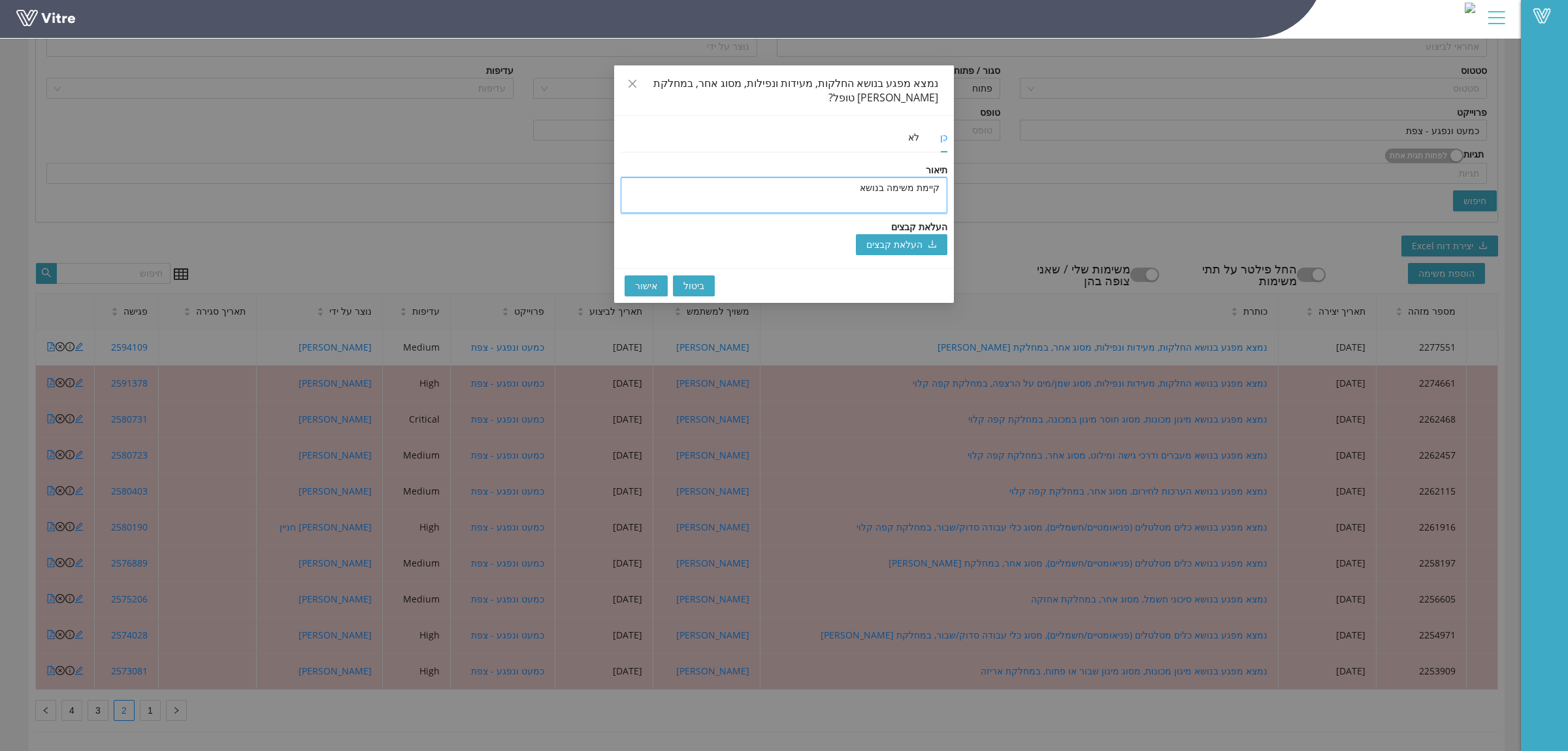
type textarea "קיימת משימה בנושא,"
type textarea "קיימת משימה בנושא, מ"
type textarea "קיימת משימה בנושא, מש"
type textarea "קיימת משימה בנושא, משא"
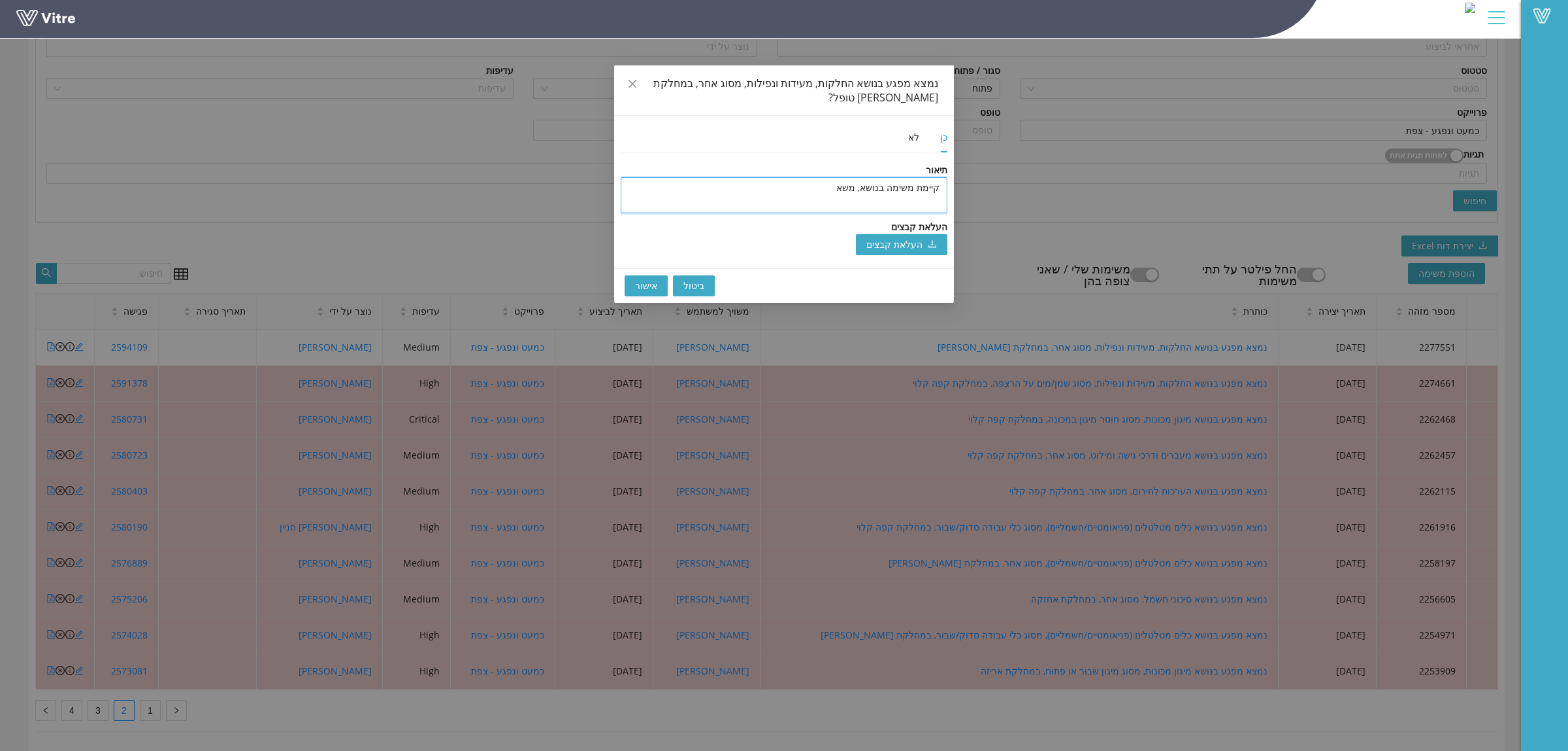
type textarea "קיימת משימה בנושא, משאי"
type textarea "קיימת משימה בנושא, משאיר"
type textarea "קיימת משימה בנושא, משאיר א"
type textarea "קיימת משימה בנושא, משאיר אח"
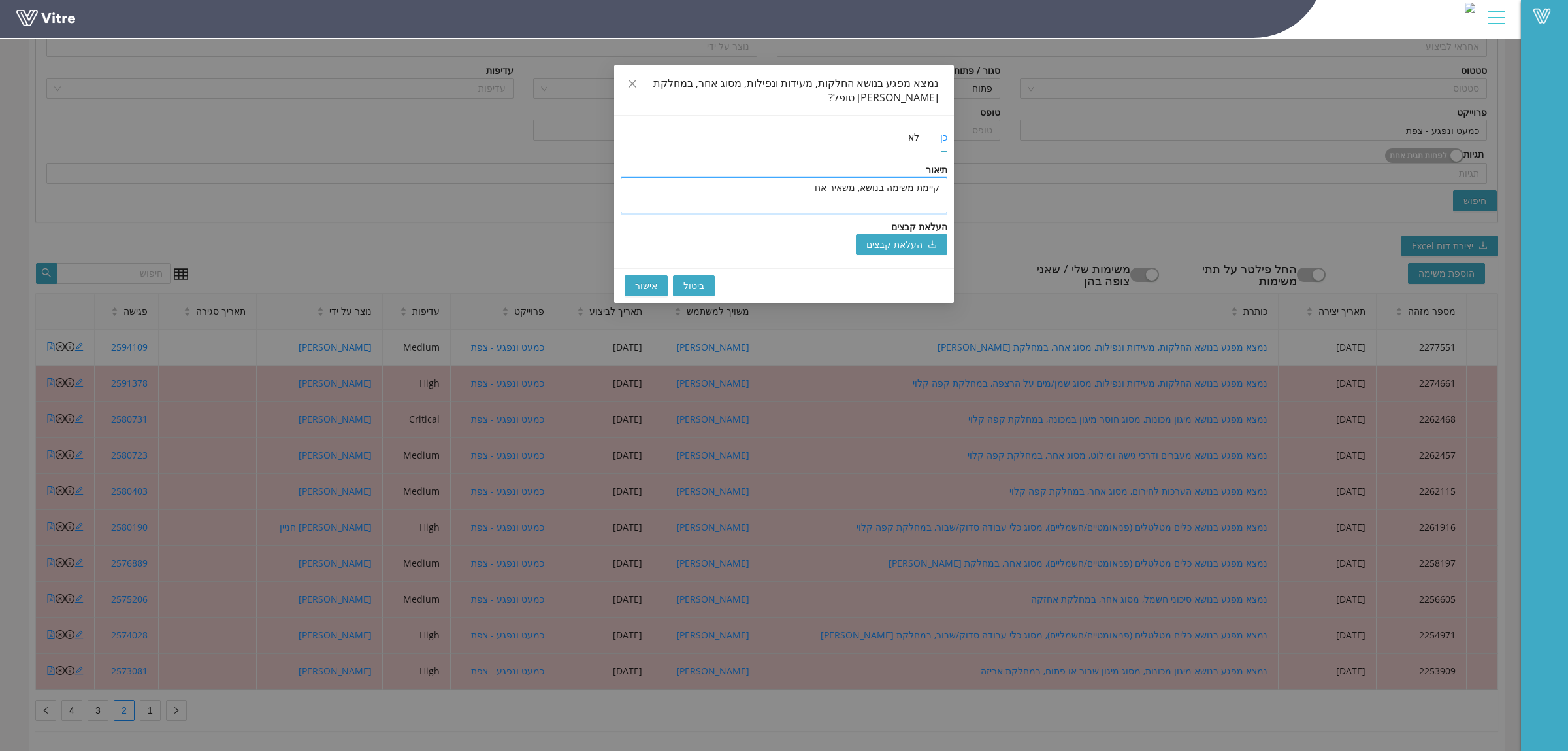
type textarea "קיימת משימה בנושא, משאיר אחת"
click at [651, 279] on span "אישור" at bounding box center [646, 286] width 22 height 15
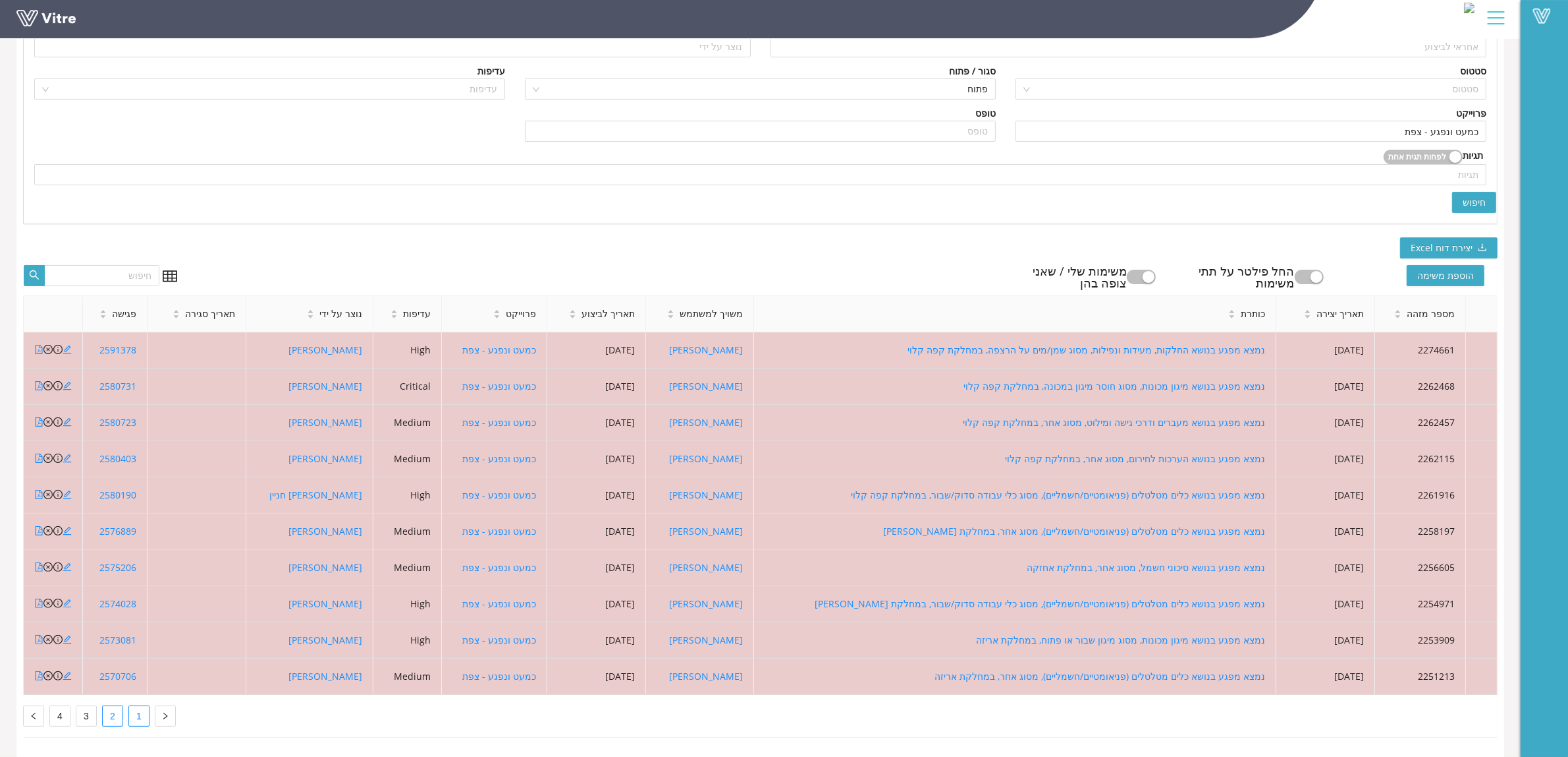
click at [133, 710] on link "1" at bounding box center [139, 716] width 20 height 20
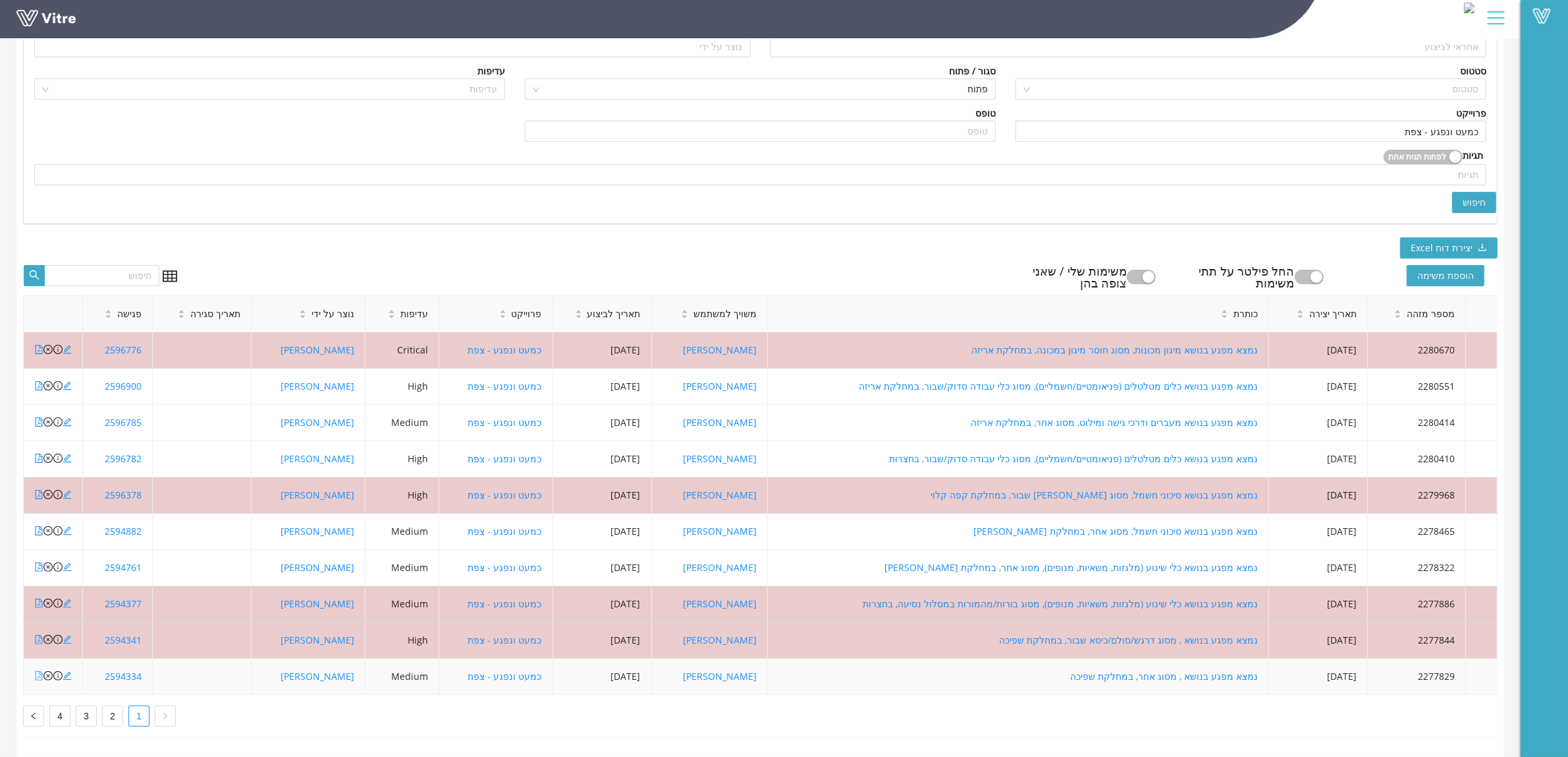
click at [38, 671] on icon "file-pdf" at bounding box center [38, 675] width 9 height 9
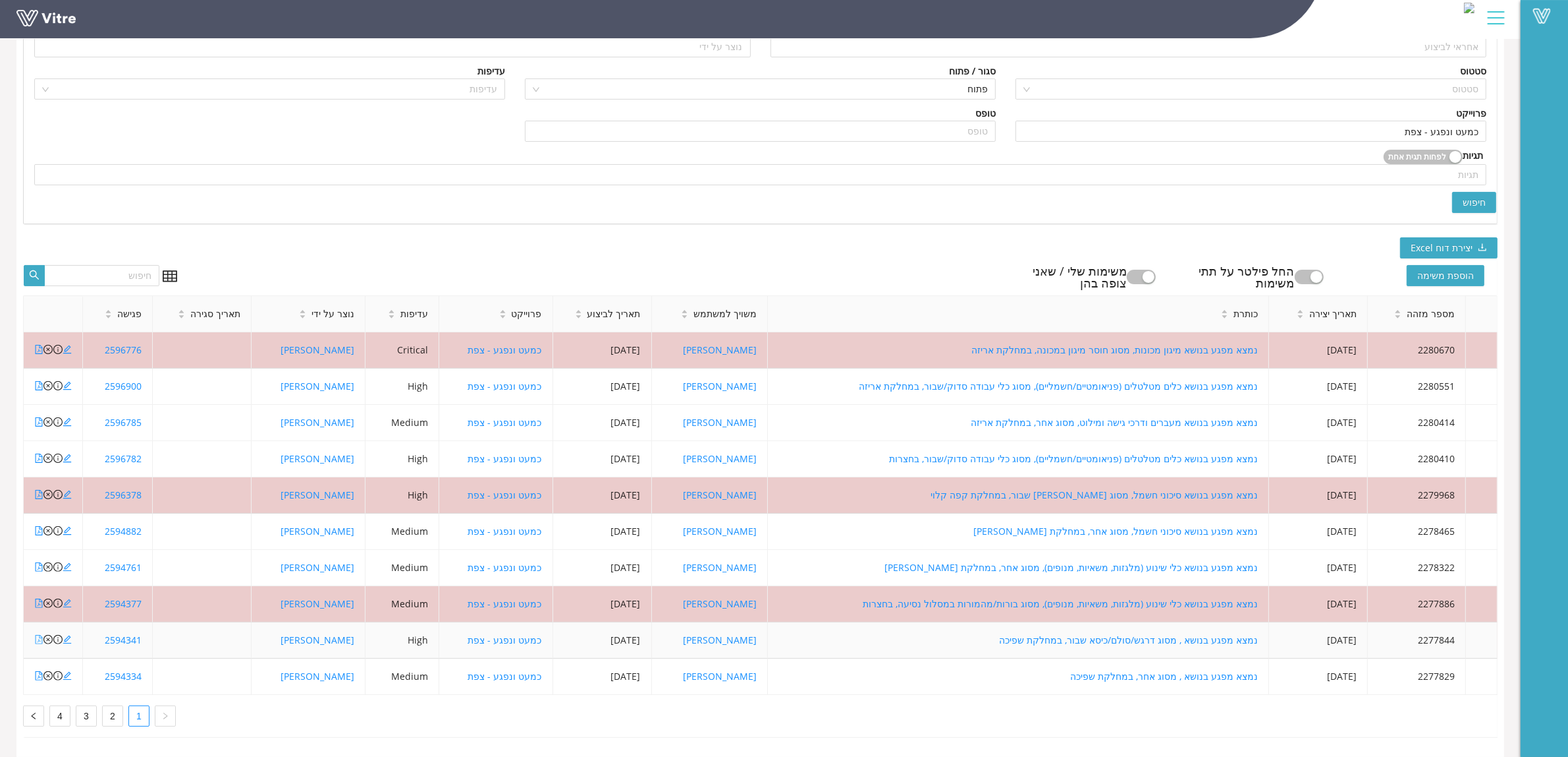
click at [40, 635] on icon "file-pdf" at bounding box center [38, 639] width 9 height 9
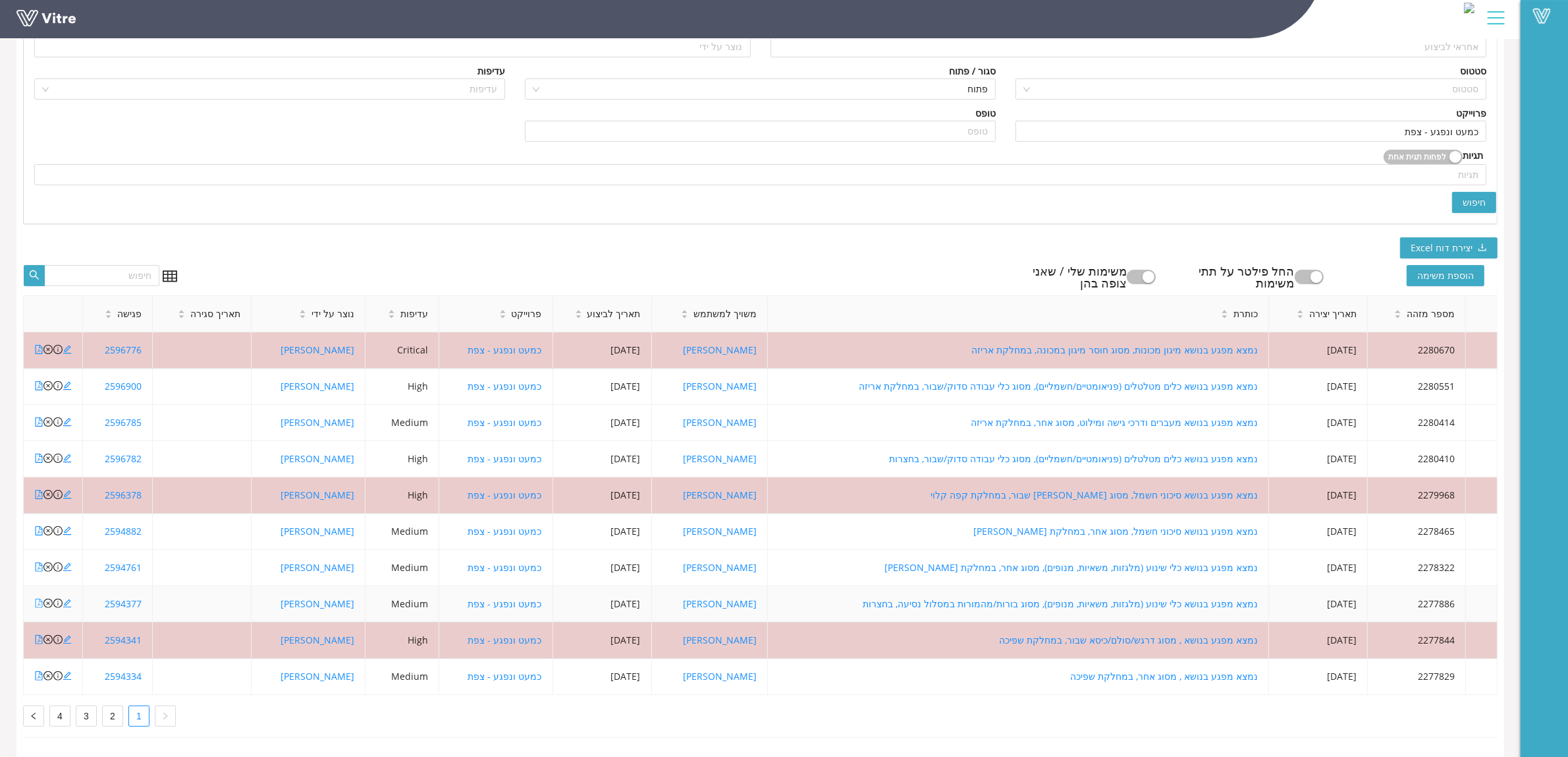
click at [37, 598] on icon "file-pdf" at bounding box center [38, 602] width 9 height 9
